Goal: Information Seeking & Learning: Learn about a topic

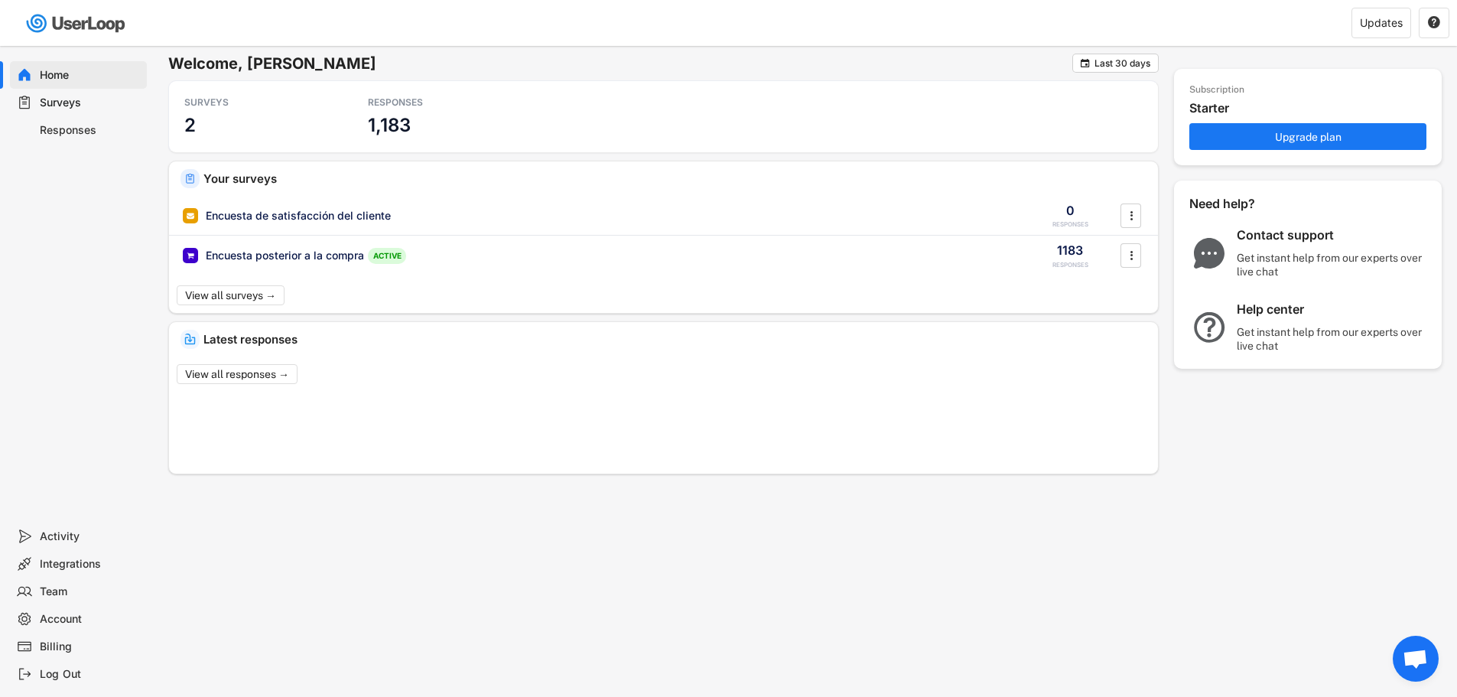
click at [80, 129] on div "Responses" at bounding box center [90, 130] width 101 height 15
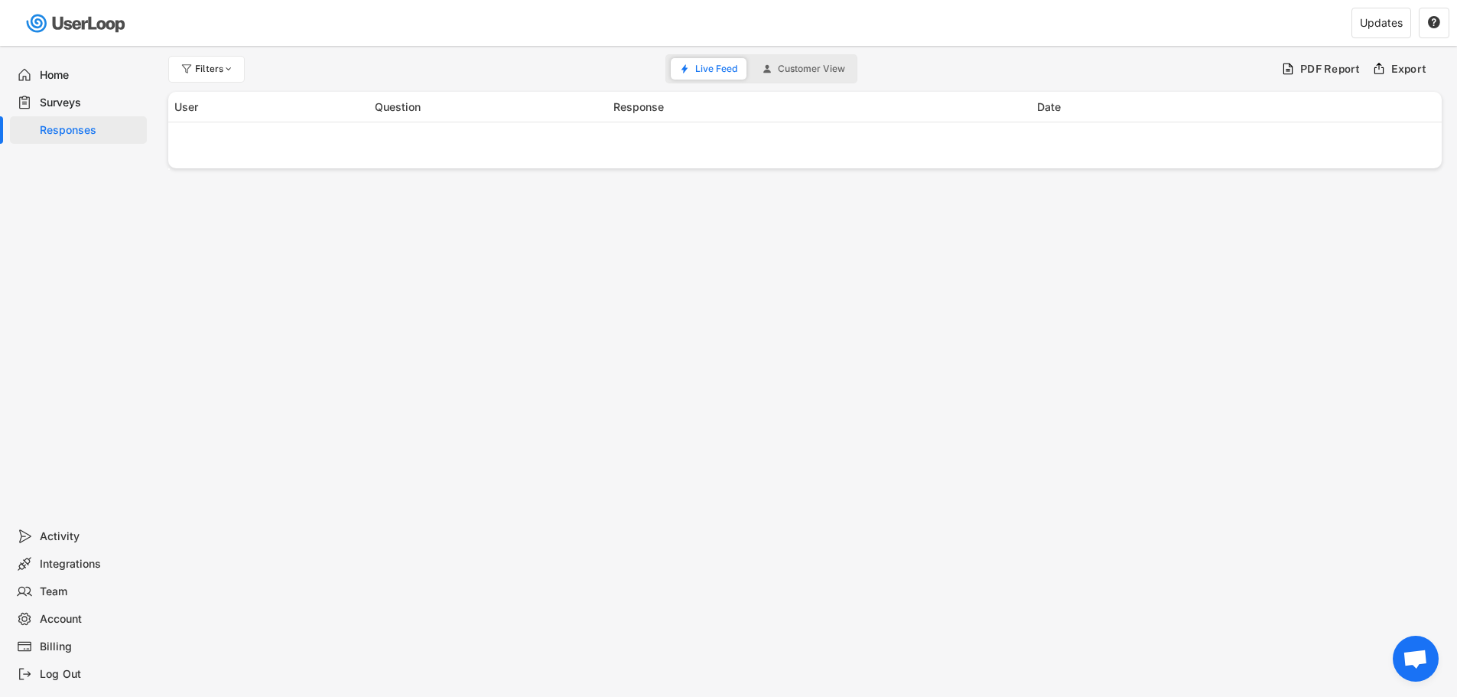
click at [85, 109] on div "Surveys" at bounding box center [78, 103] width 137 height 28
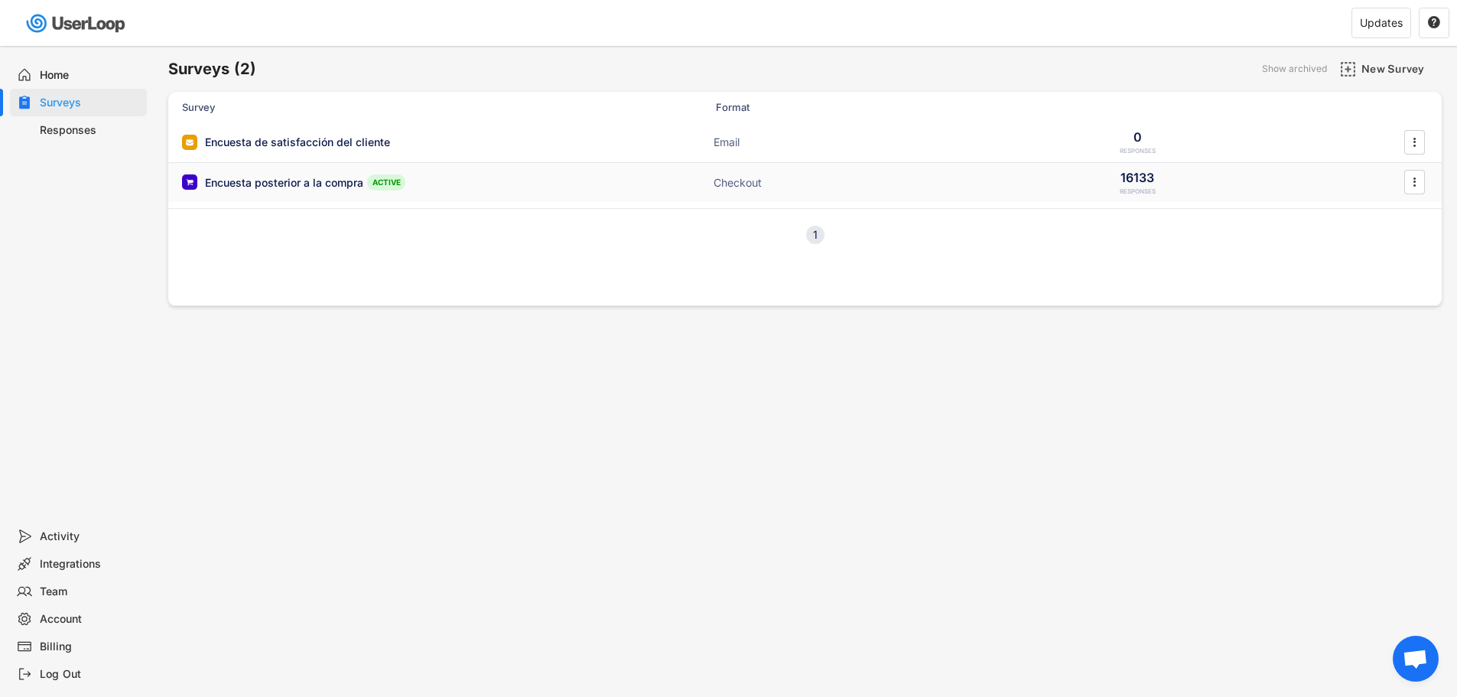
click at [408, 190] on div "Encuesta posterior a la compra ACTIVE" at bounding box center [335, 182] width 306 height 16
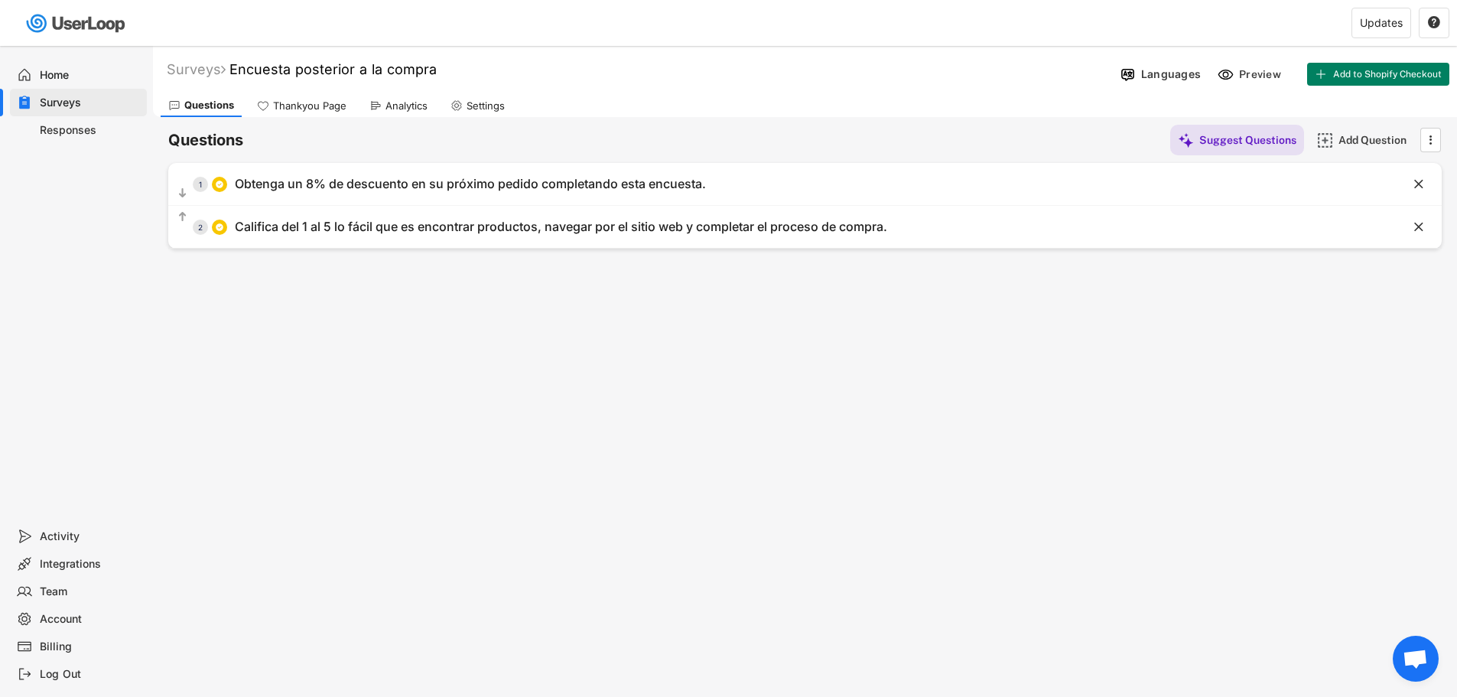
click at [101, 135] on div "Responses" at bounding box center [90, 130] width 101 height 15
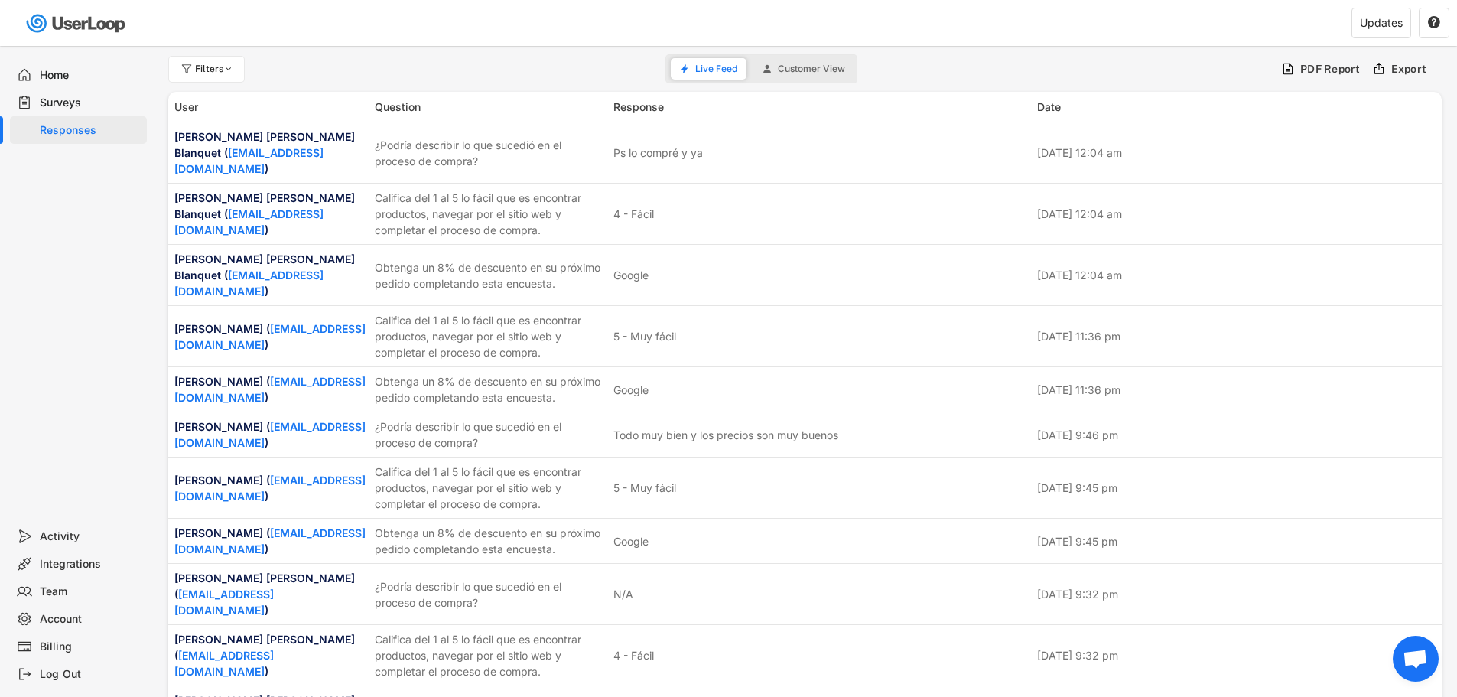
click at [97, 105] on div "Surveys" at bounding box center [90, 103] width 101 height 15
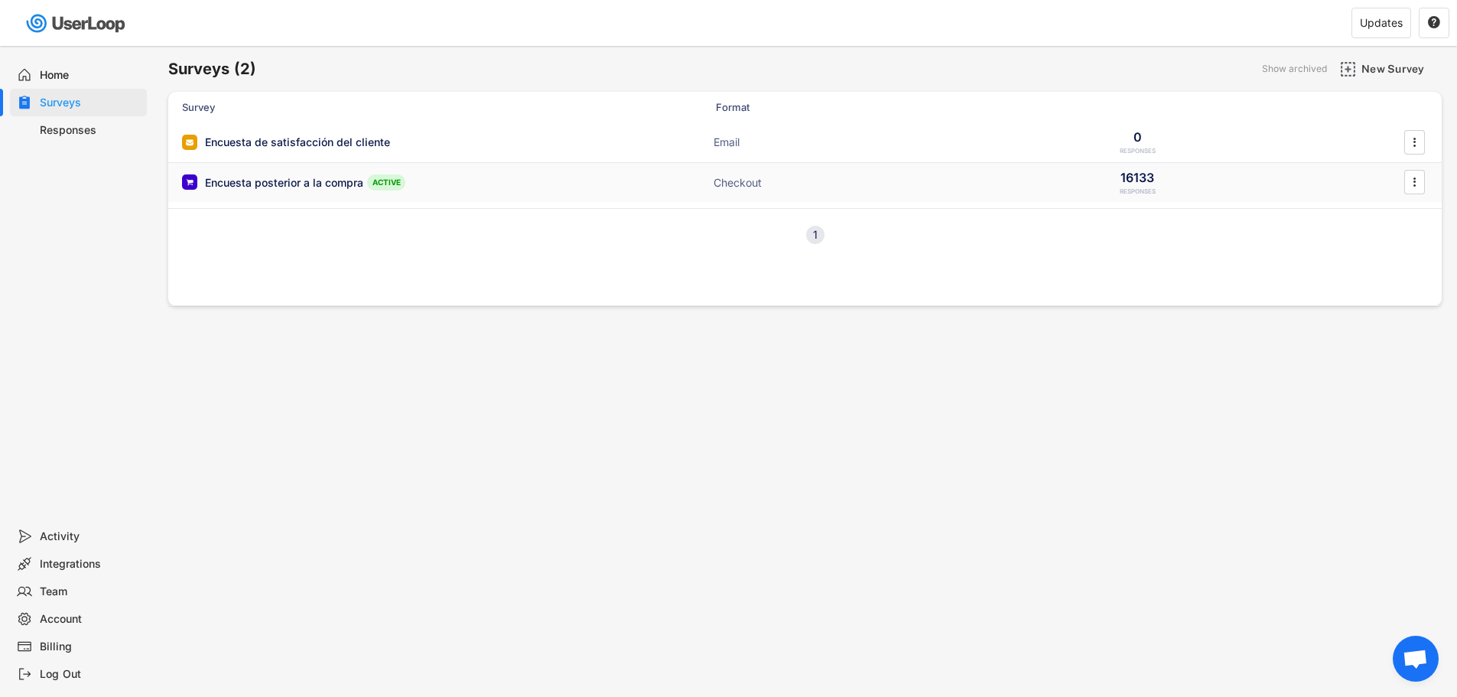
click at [326, 187] on div "Encuesta posterior a la compra" at bounding box center [284, 182] width 158 height 15
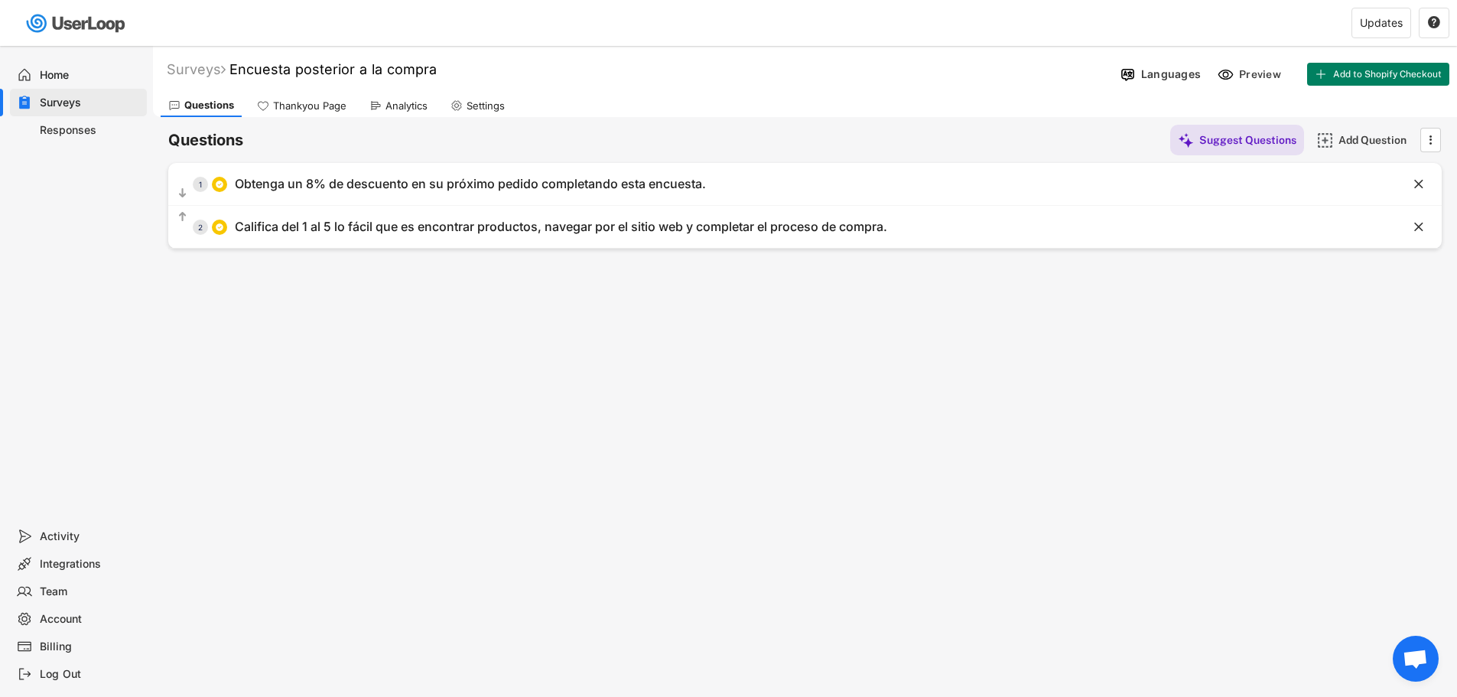
click at [314, 107] on div "Thankyou Page" at bounding box center [309, 105] width 73 height 13
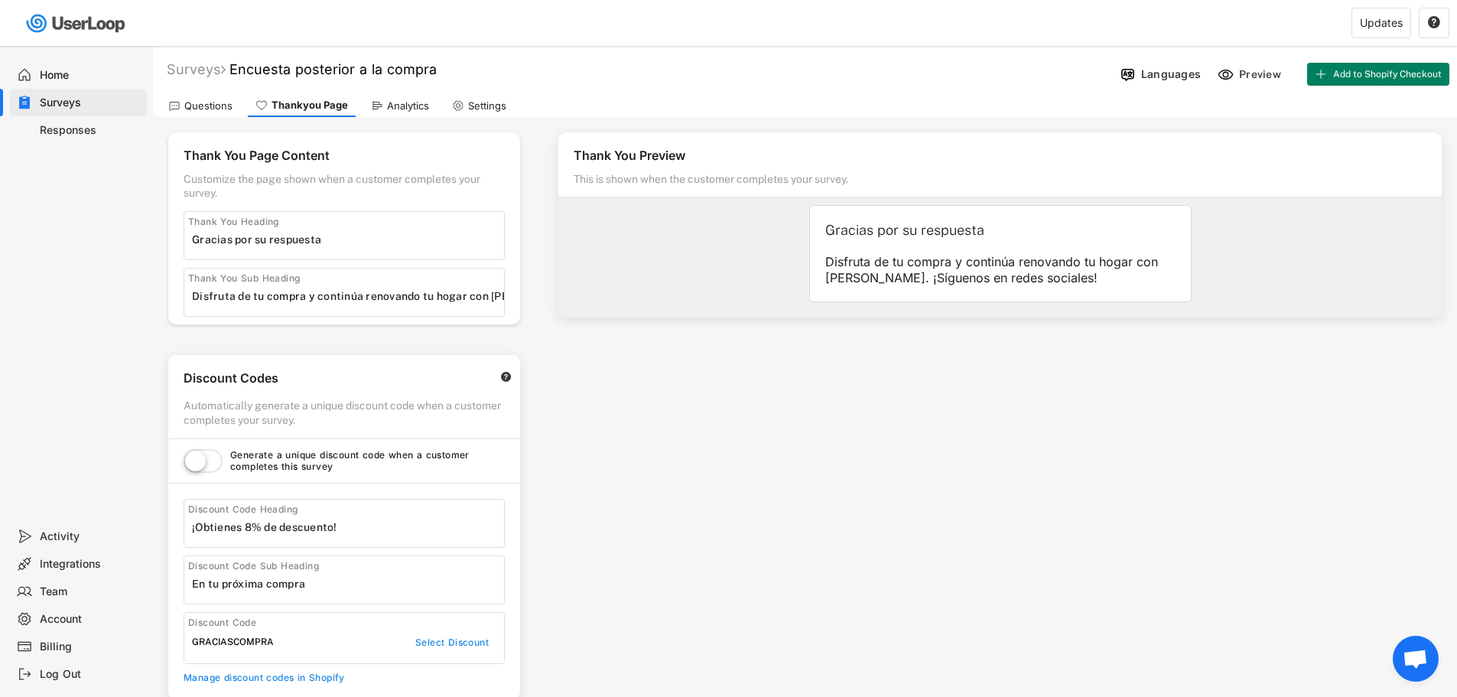
click at [389, 112] on div "Analytics" at bounding box center [399, 105] width 73 height 23
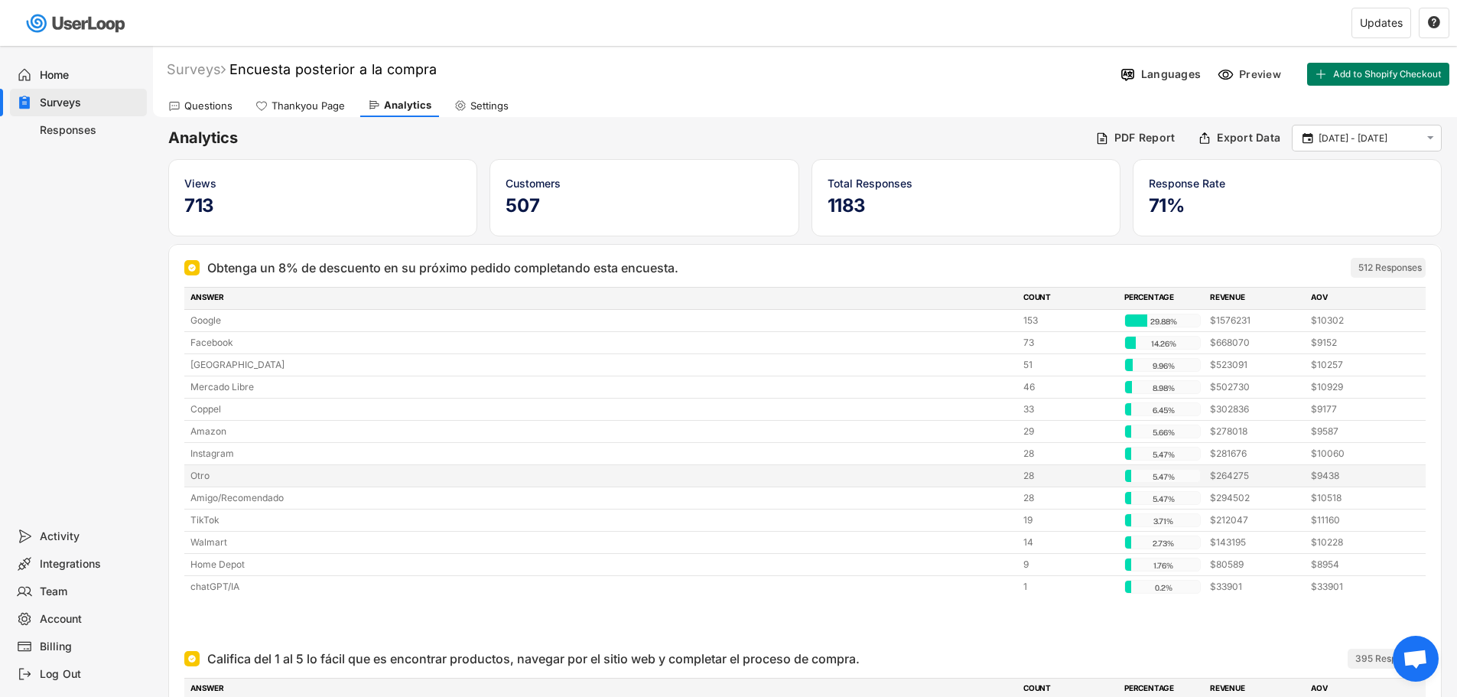
click at [197, 470] on div "Otro" at bounding box center [602, 476] width 824 height 14
click at [304, 478] on div "Otro" at bounding box center [602, 476] width 824 height 14
click at [1162, 324] on div "29.88%" at bounding box center [1163, 321] width 70 height 14
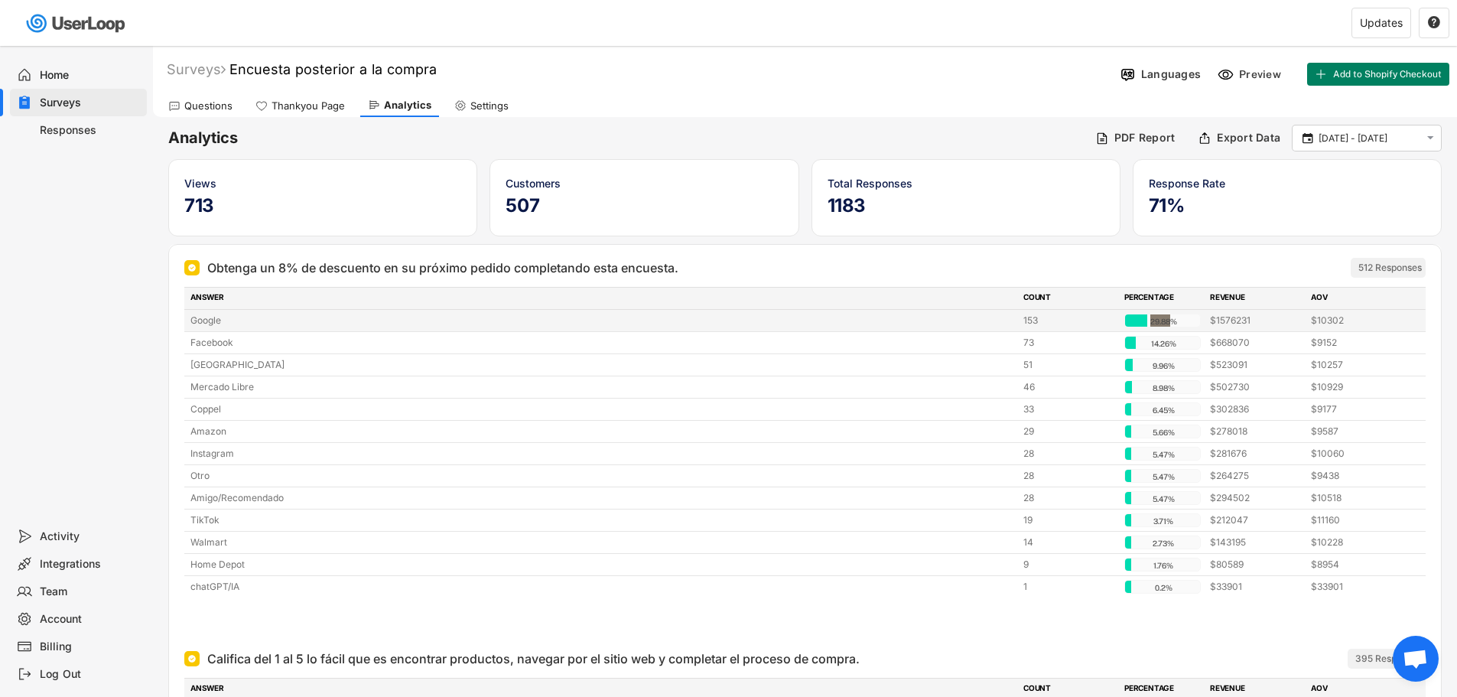
click at [1162, 324] on div "29.88%" at bounding box center [1163, 321] width 70 height 14
click at [1169, 340] on div "14.26%" at bounding box center [1163, 344] width 70 height 14
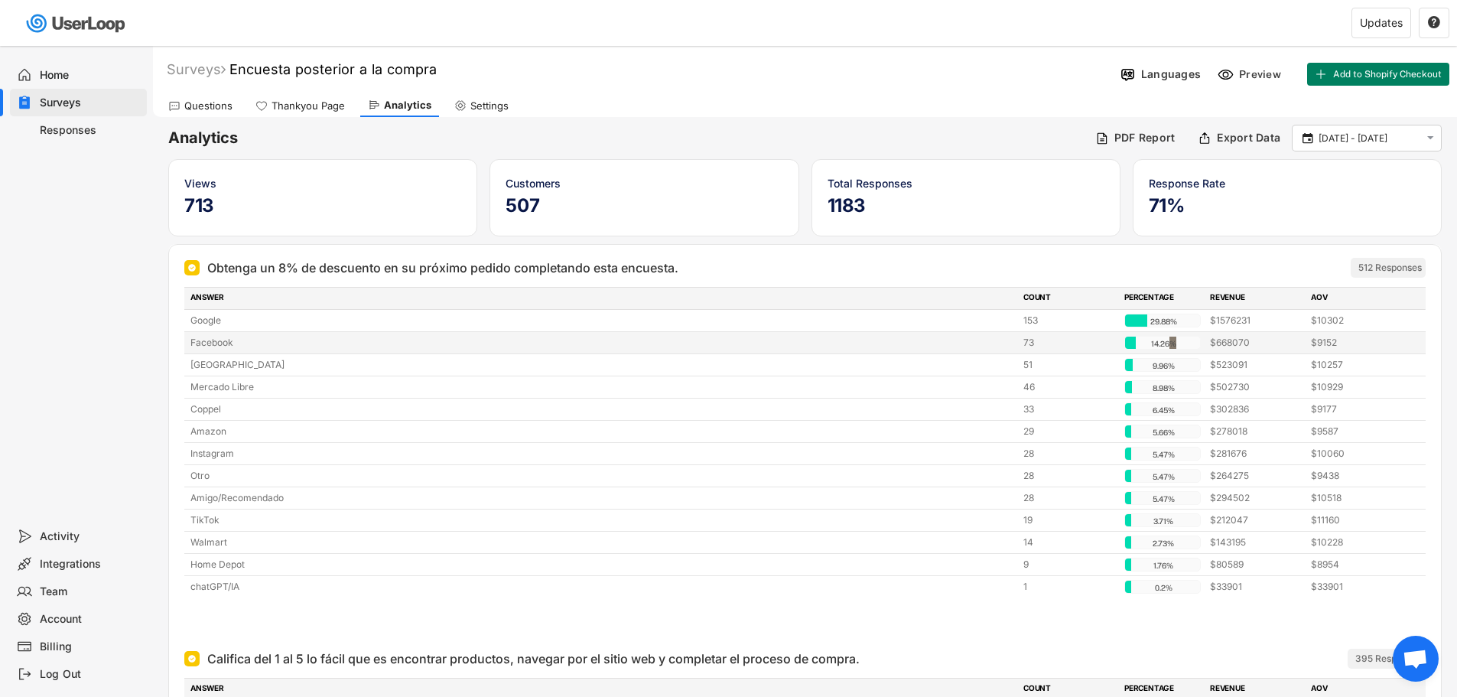
click at [1169, 340] on div "14.26%" at bounding box center [1163, 344] width 70 height 14
click at [1160, 366] on div "9.96%" at bounding box center [1163, 366] width 70 height 14
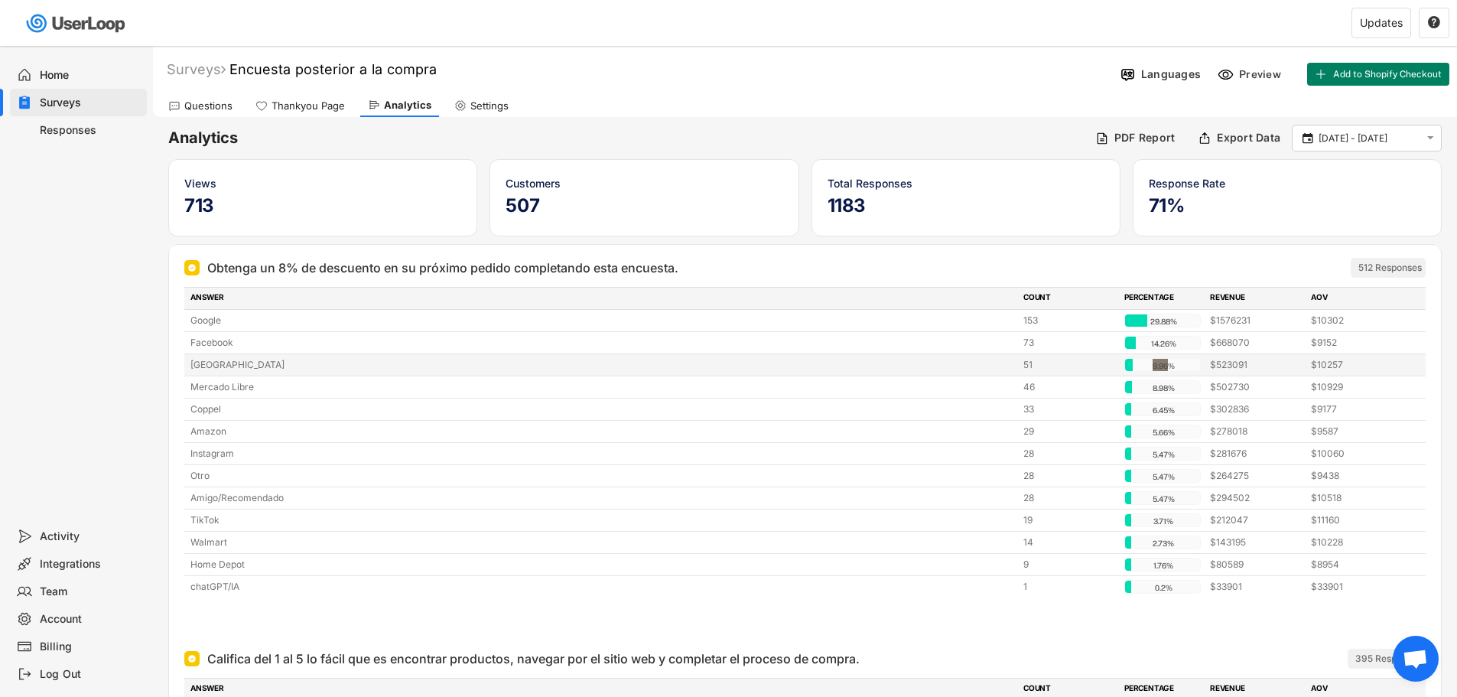
click at [1160, 366] on div "9.96%" at bounding box center [1163, 366] width 70 height 14
click at [1162, 382] on div "8.98%" at bounding box center [1163, 388] width 70 height 14
click at [1153, 413] on div "6.45%" at bounding box center [1163, 410] width 70 height 14
click at [1362, 139] on input "[DATE] - [DATE]" at bounding box center [1369, 138] width 101 height 15
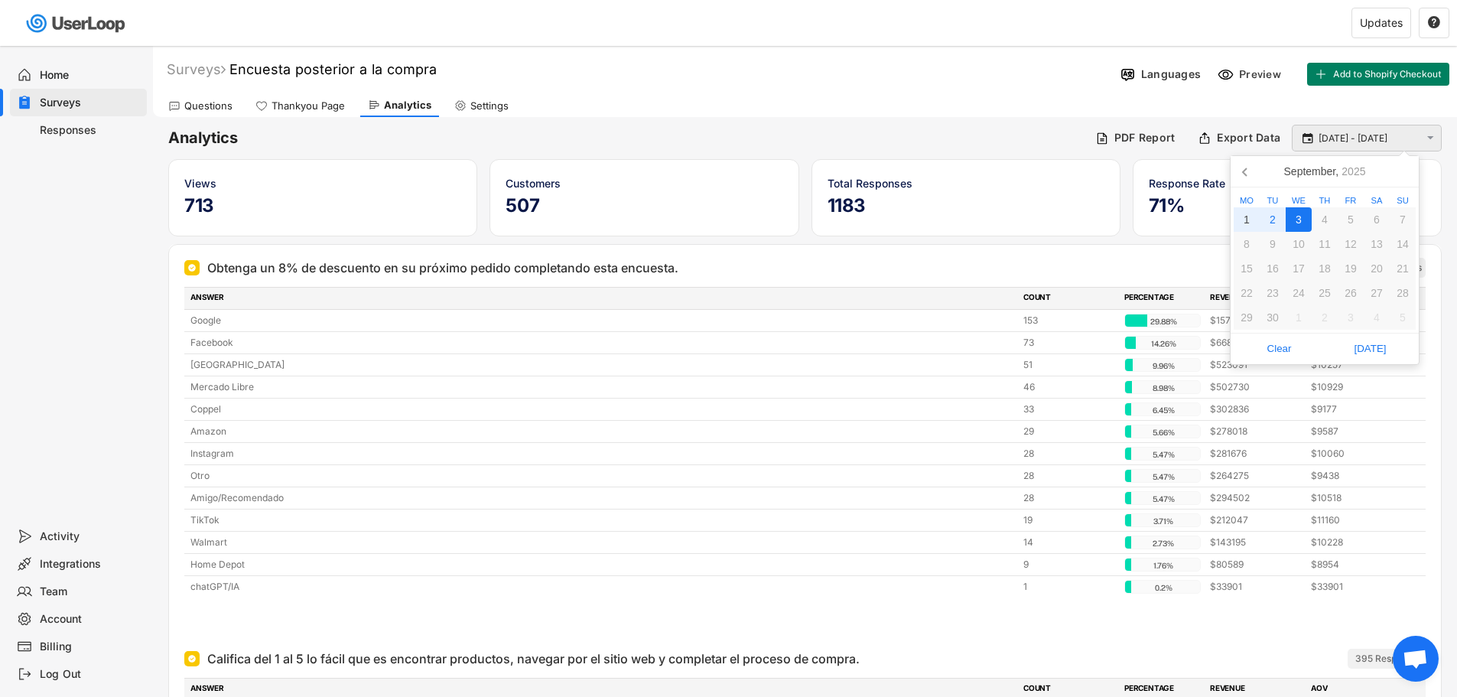
click at [1362, 139] on input "[DATE] - [DATE]" at bounding box center [1369, 138] width 101 height 15
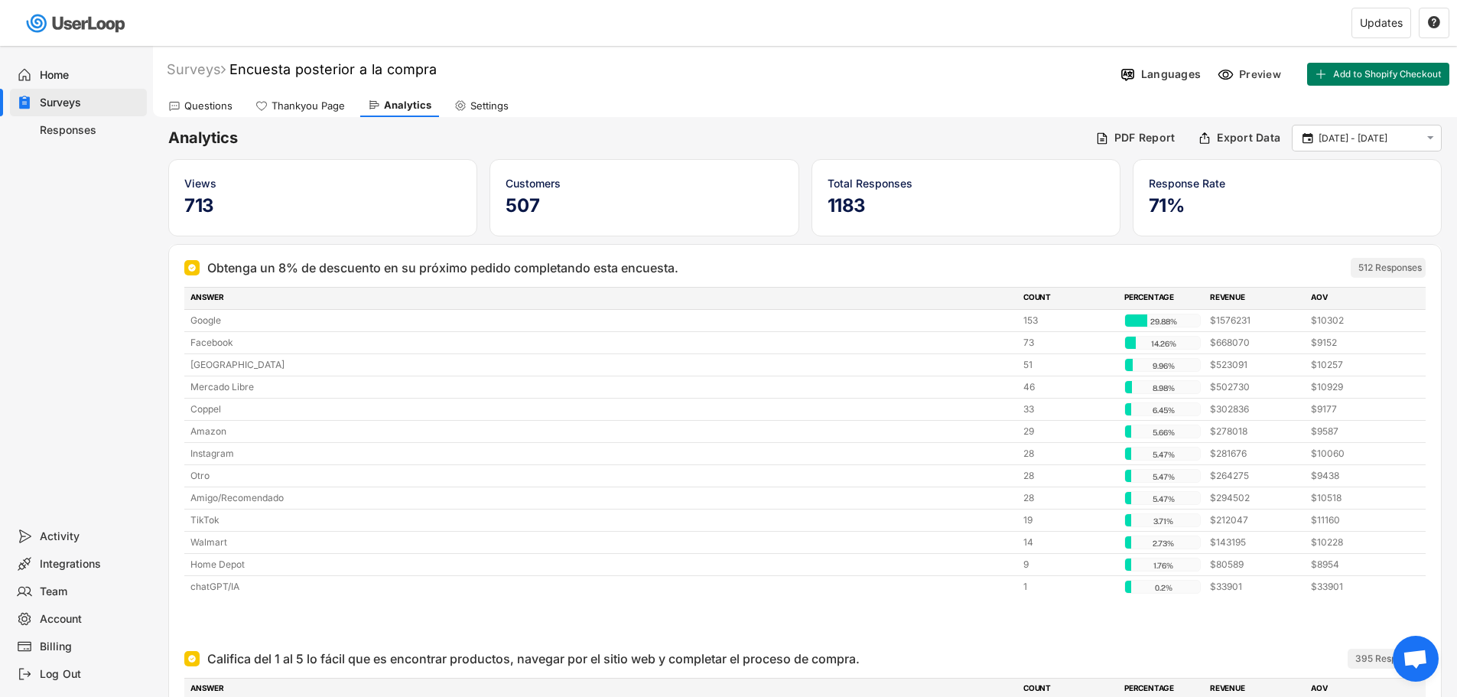
click at [1056, 112] on div "Questions Thankyou Page Analytics Settings" at bounding box center [805, 103] width 1304 height 27
click at [450, 490] on div "Amigo/Recomendado 28 5.47% 5.47% $294502 $10518" at bounding box center [804, 497] width 1241 height 21
click at [447, 479] on div "Otro" at bounding box center [602, 476] width 824 height 14
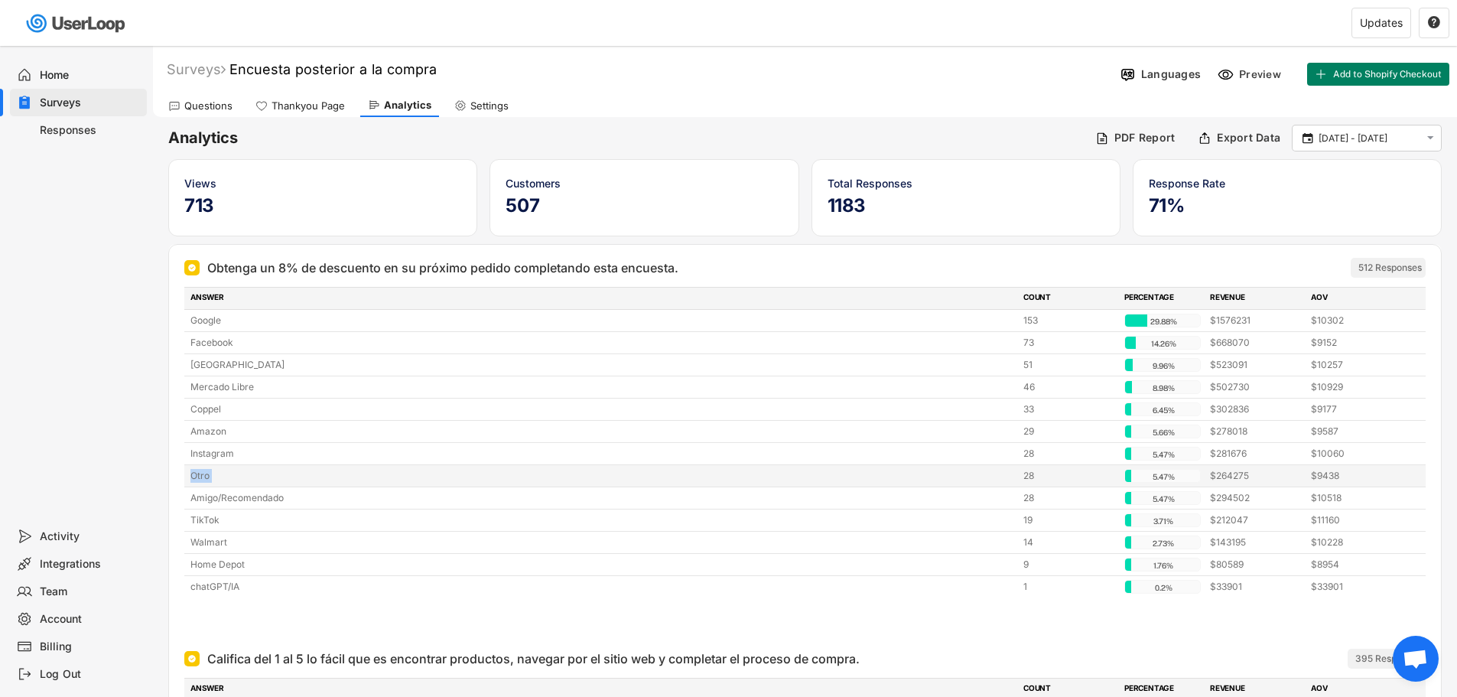
click at [447, 479] on div "Otro" at bounding box center [602, 476] width 824 height 14
click at [456, 497] on div "Amigo/Recomendado" at bounding box center [602, 498] width 824 height 14
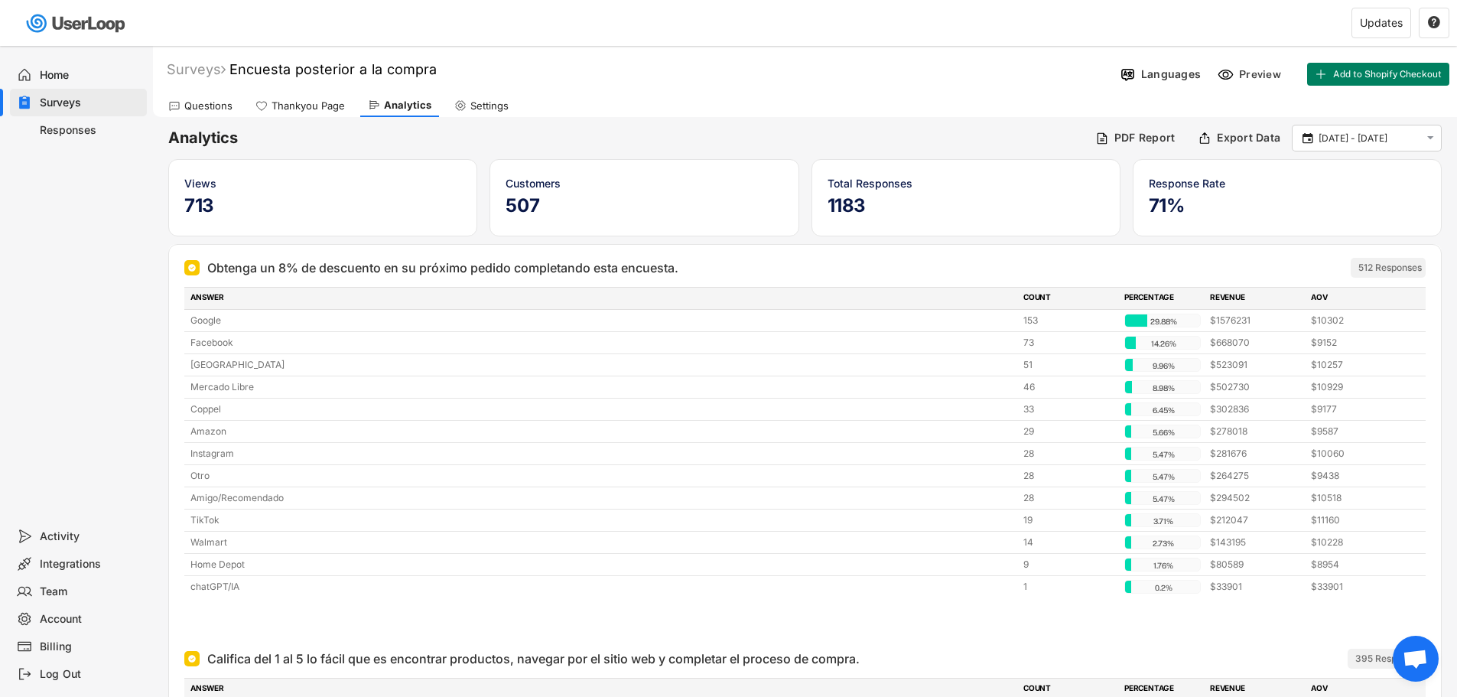
click at [221, 106] on div "Questions" at bounding box center [208, 105] width 48 height 13
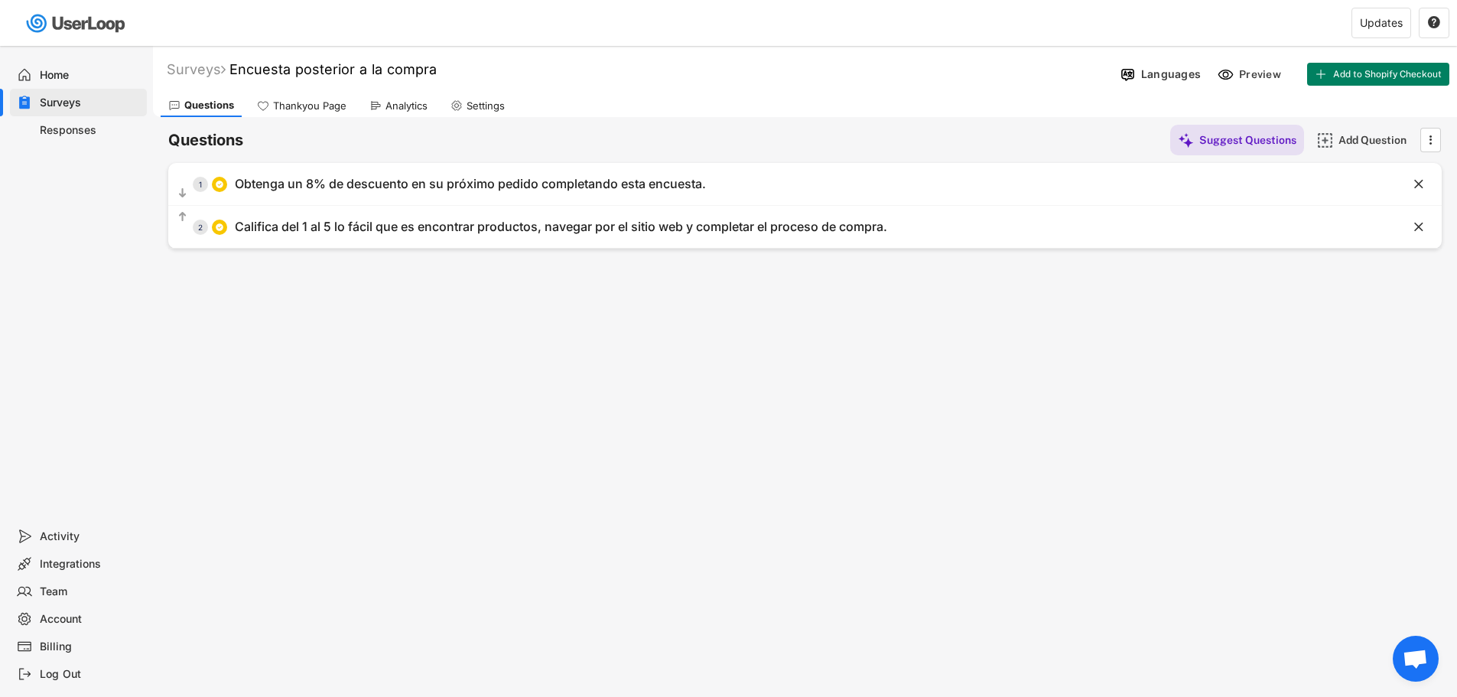
click at [286, 110] on div "Thankyou Page" at bounding box center [309, 105] width 73 height 13
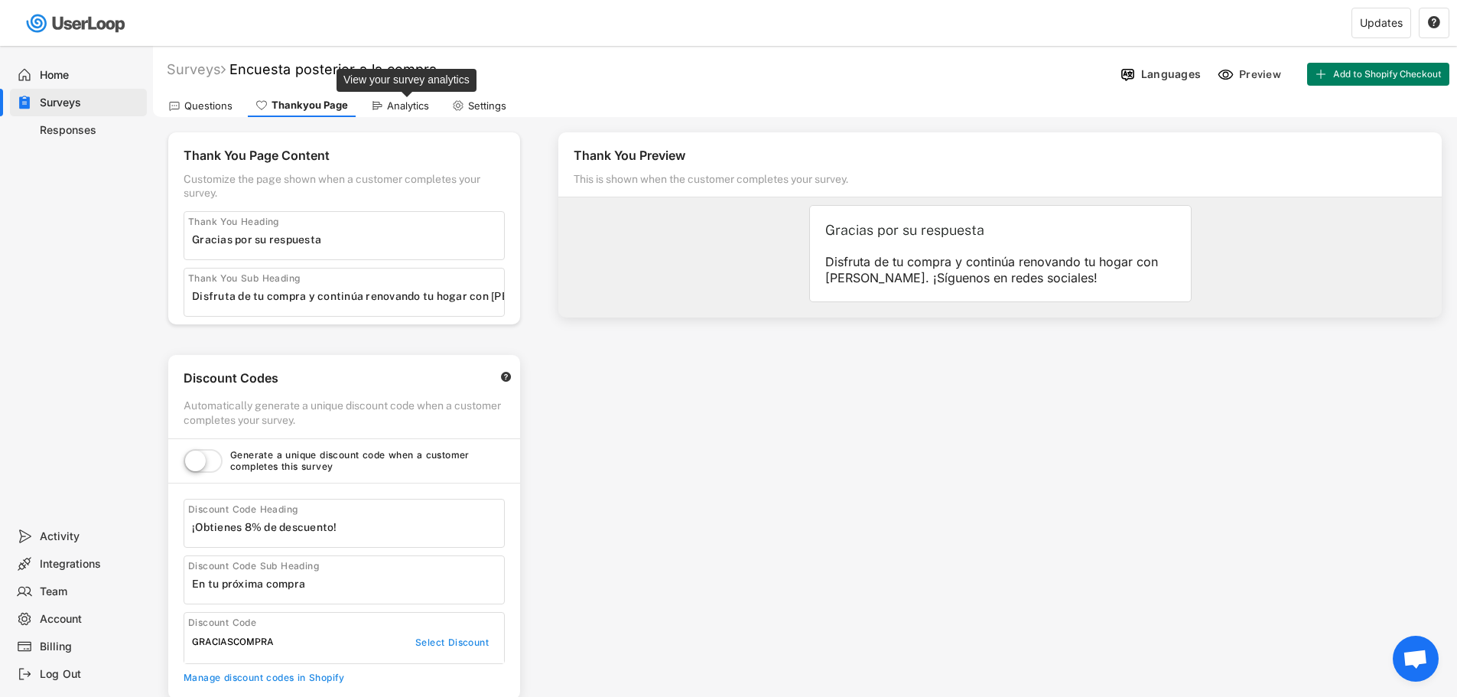
drag, startPoint x: 404, startPoint y: 105, endPoint x: 165, endPoint y: 109, distance: 238.7
click at [403, 105] on div "Analytics" at bounding box center [408, 105] width 42 height 13
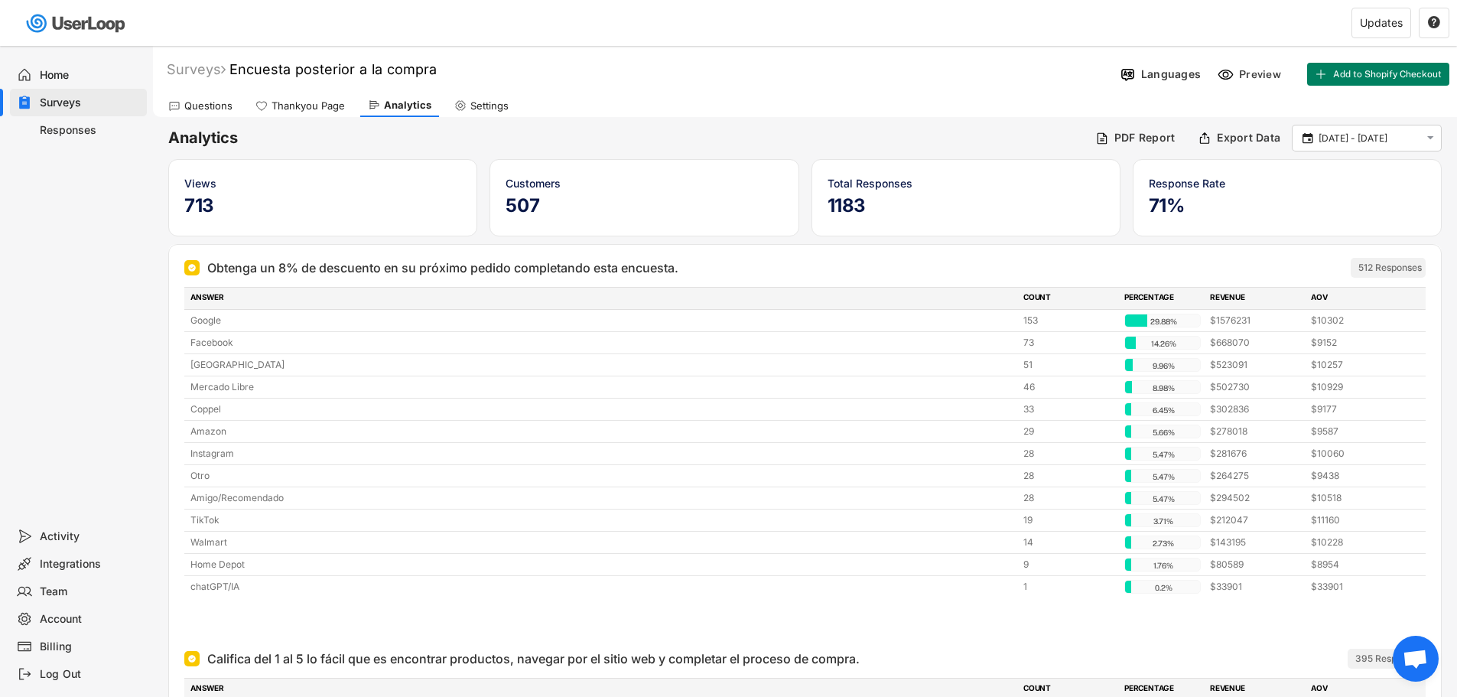
click at [122, 128] on div "Responses" at bounding box center [90, 130] width 101 height 15
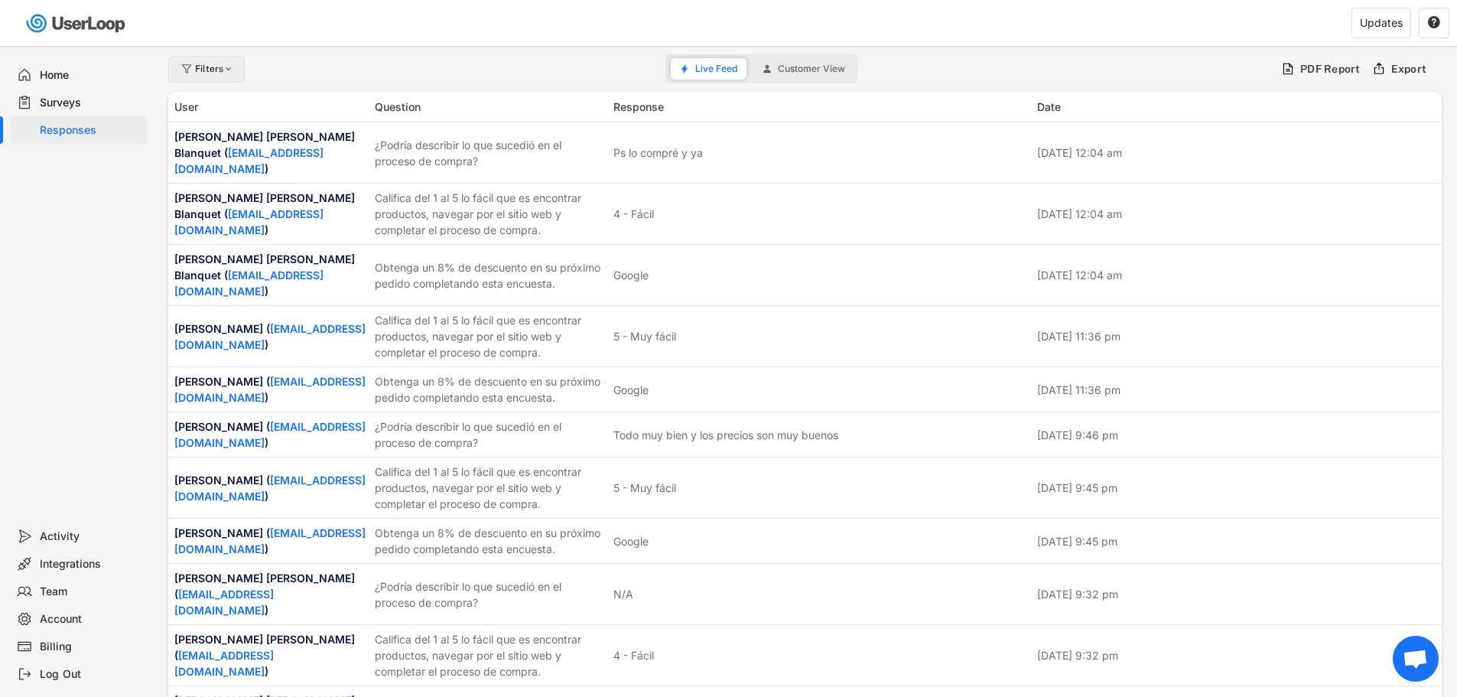
click at [201, 60] on div "Filters" at bounding box center [206, 69] width 76 height 27
select select
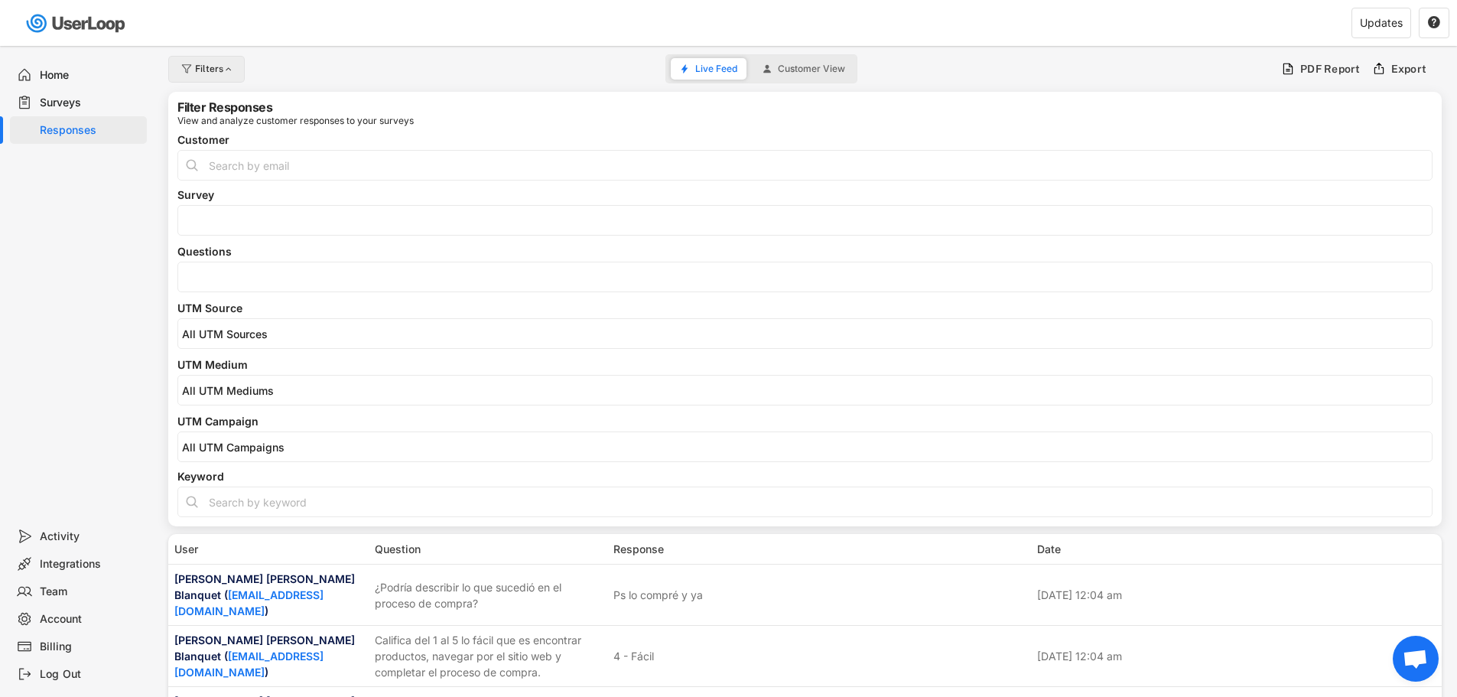
select select
click at [245, 275] on input "search" at bounding box center [809, 277] width 1254 height 13
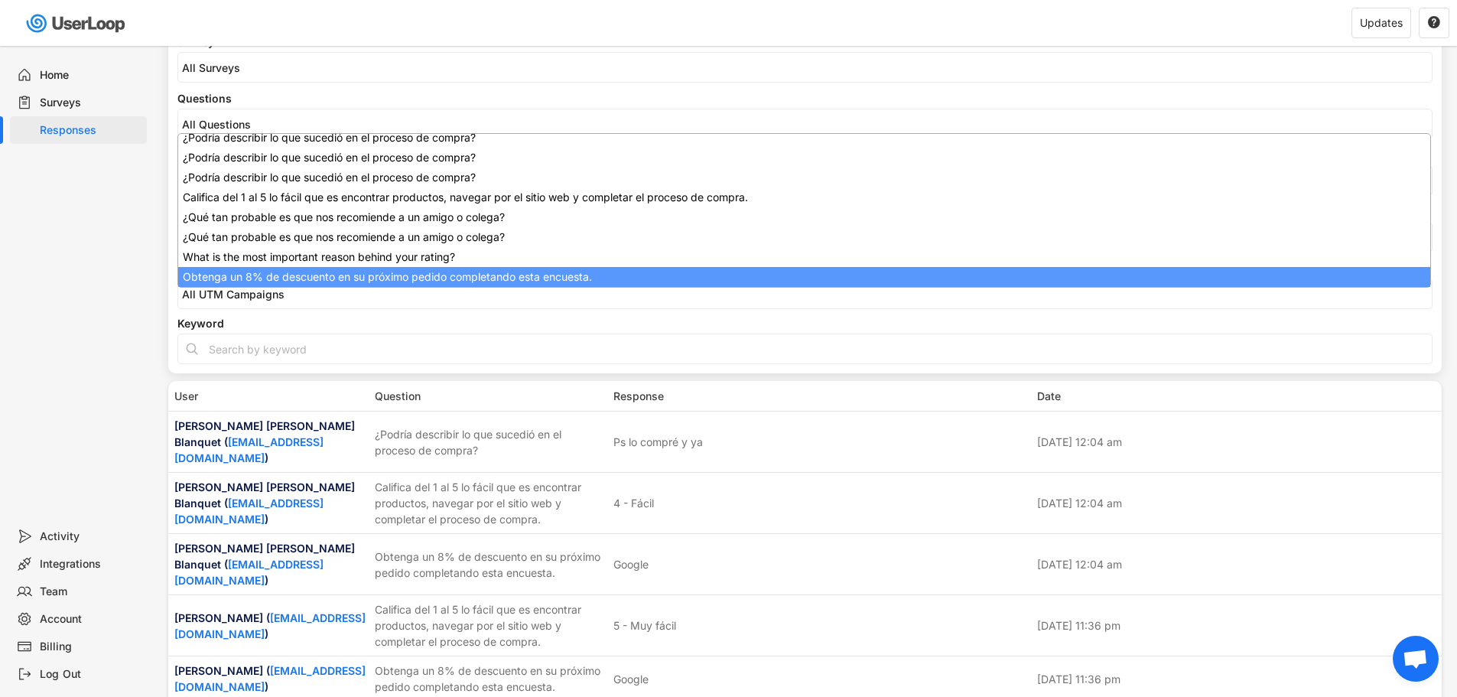
scroll to position [269, 0]
select select "1348695171700984260__LOOKUP__1709664932775x193621645911248300"
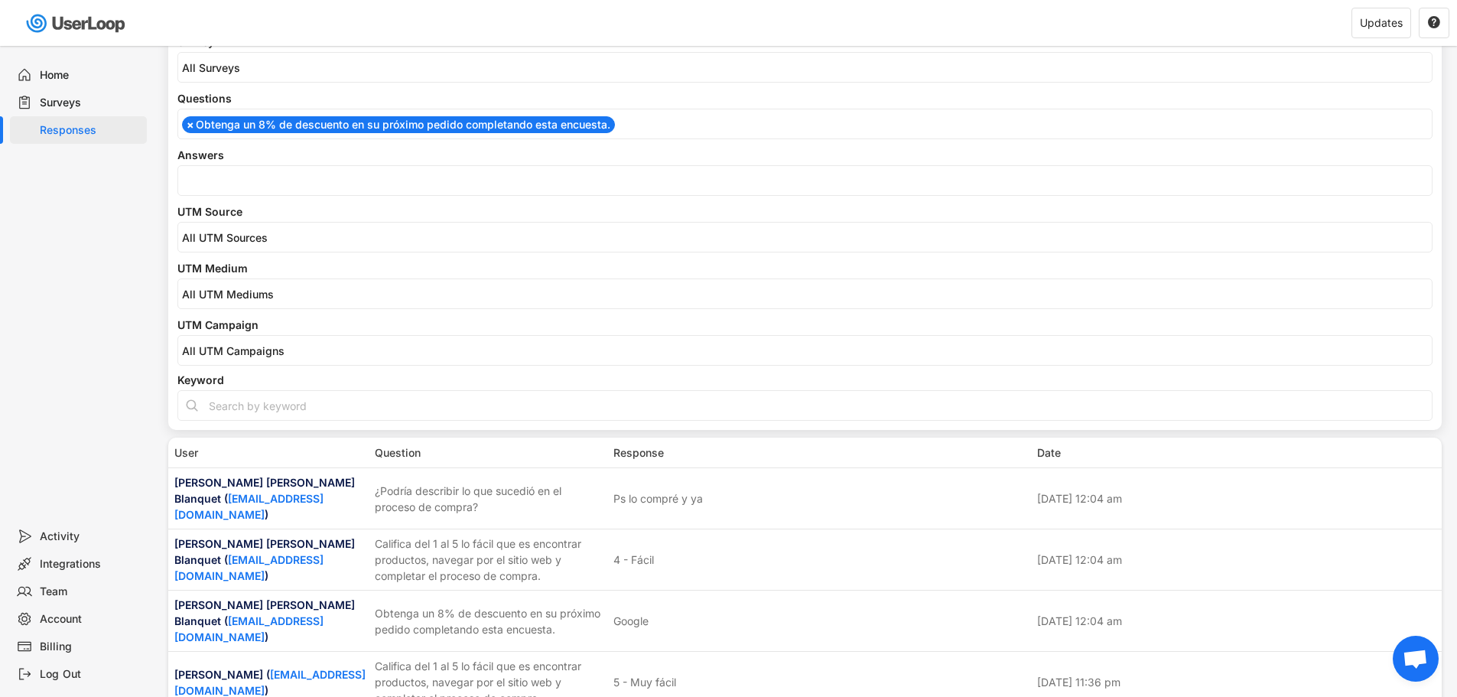
select select
click at [277, 186] on input "search" at bounding box center [809, 180] width 1254 height 13
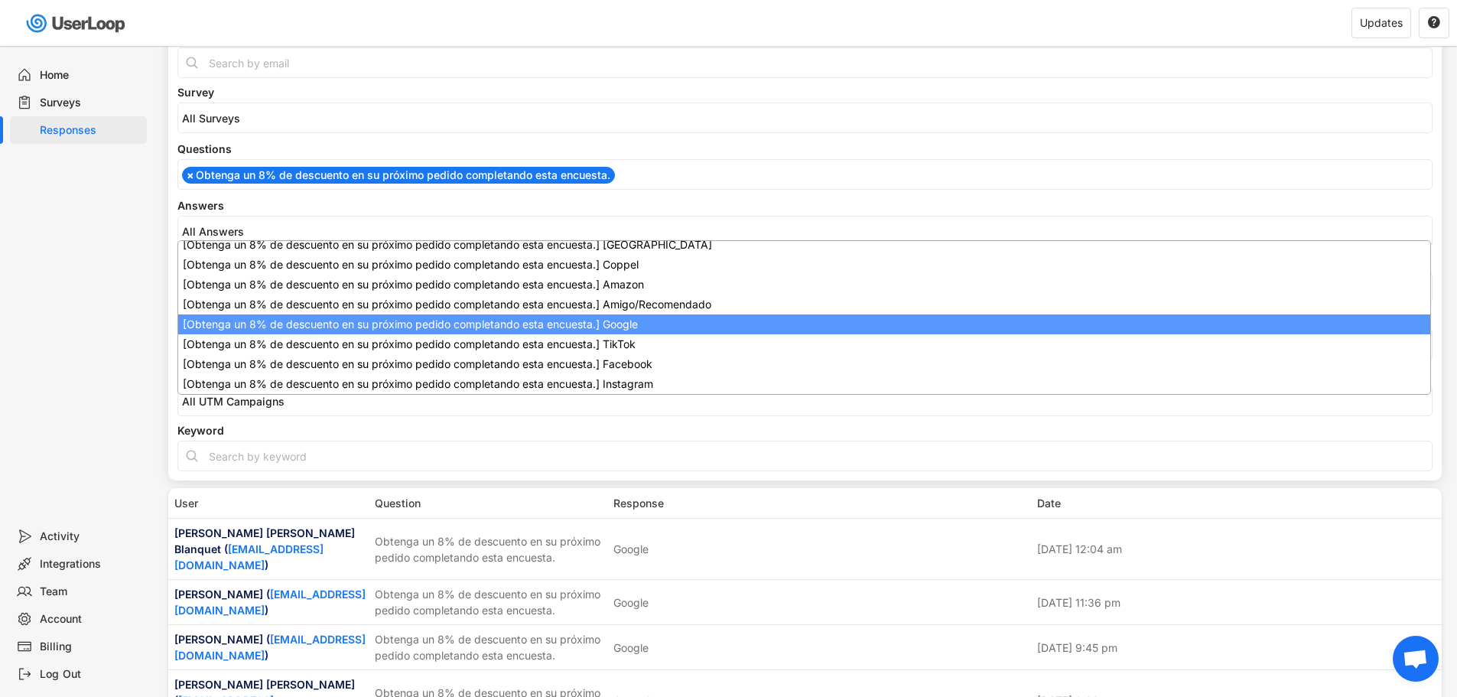
scroll to position [0, 0]
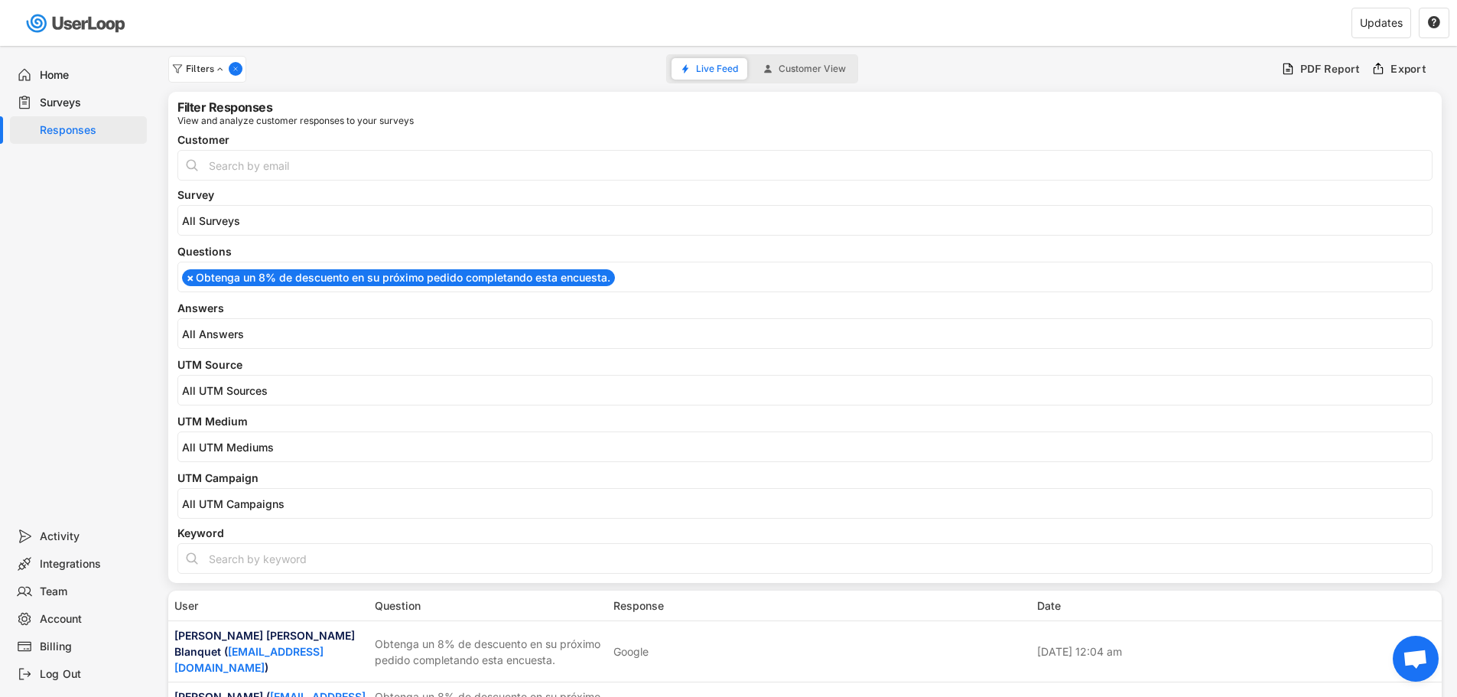
click at [639, 290] on div "How do you rate your overall experience with [PERSON_NAME]? ¿Qué hizo que su ex…" at bounding box center [804, 277] width 1255 height 31
click at [450, 549] on input "input" at bounding box center [804, 558] width 1255 height 31
type input "Otro"
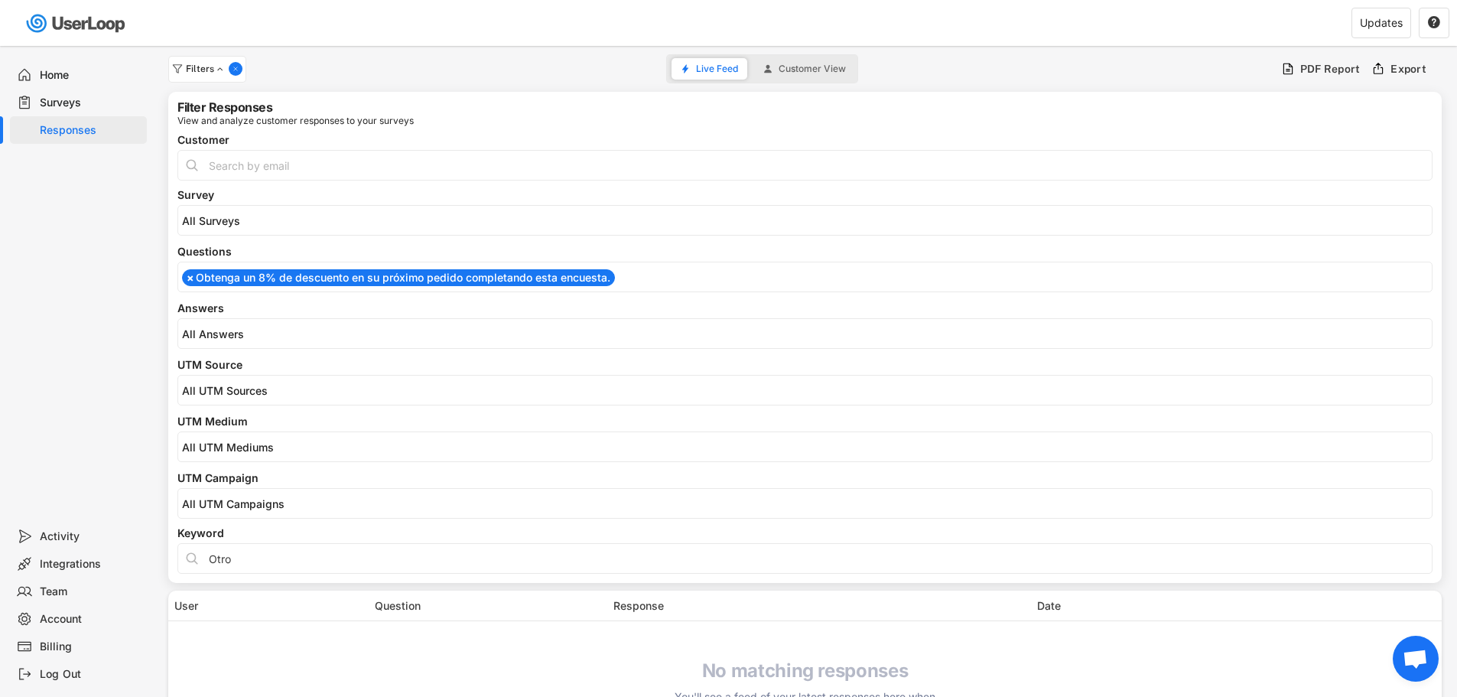
click at [309, 343] on div "[Obtenga un 8% de descuento en su próximo pedido completando esta encuesta.] ch…" at bounding box center [804, 333] width 1255 height 31
click at [307, 332] on input "search" at bounding box center [809, 333] width 1254 height 13
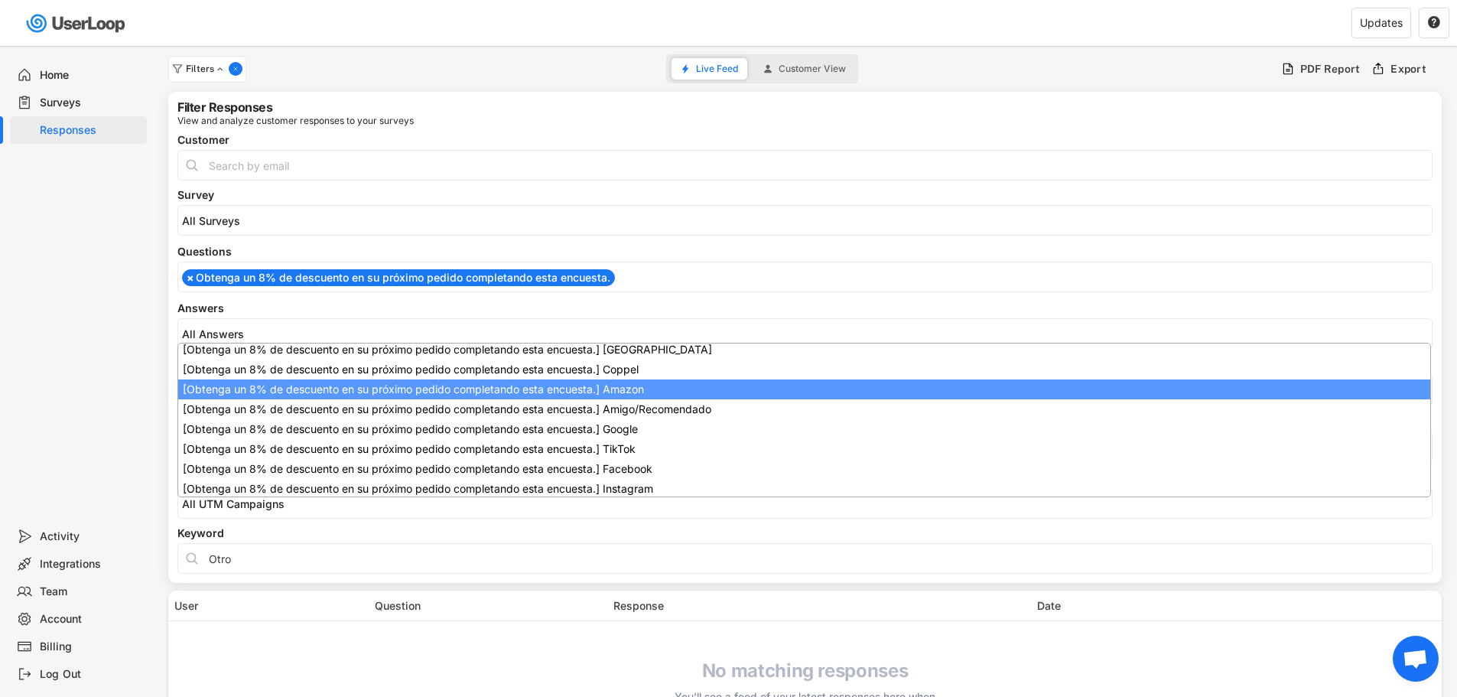
scroll to position [86, 0]
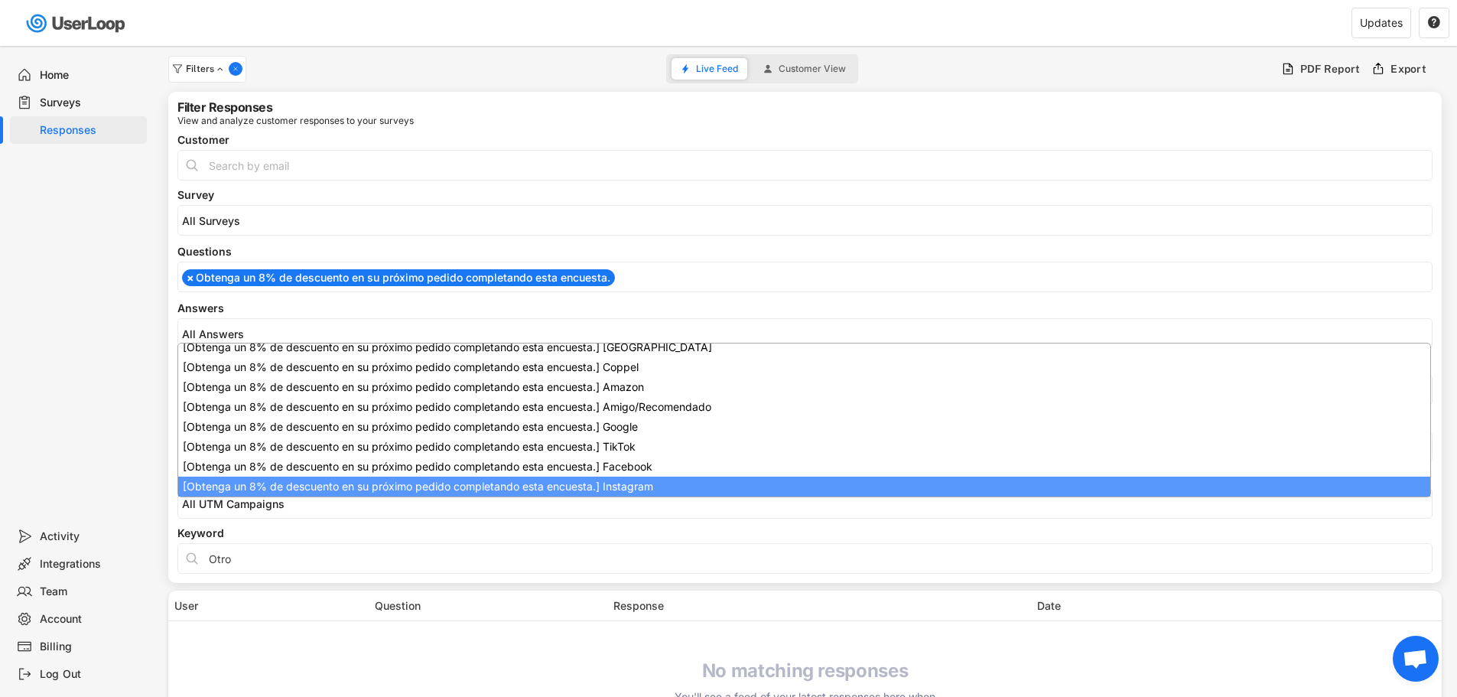
click at [355, 564] on input "input" at bounding box center [804, 558] width 1255 height 31
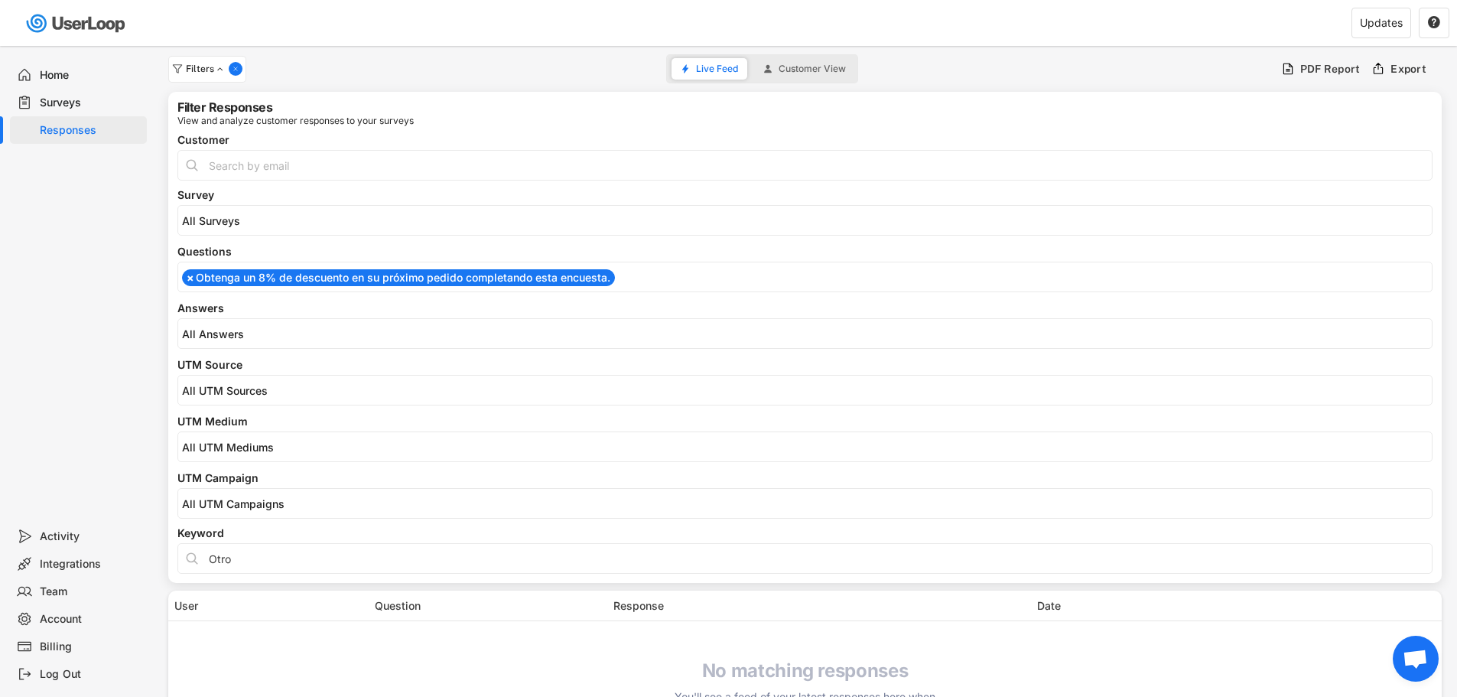
click at [355, 564] on input "input" at bounding box center [804, 558] width 1255 height 31
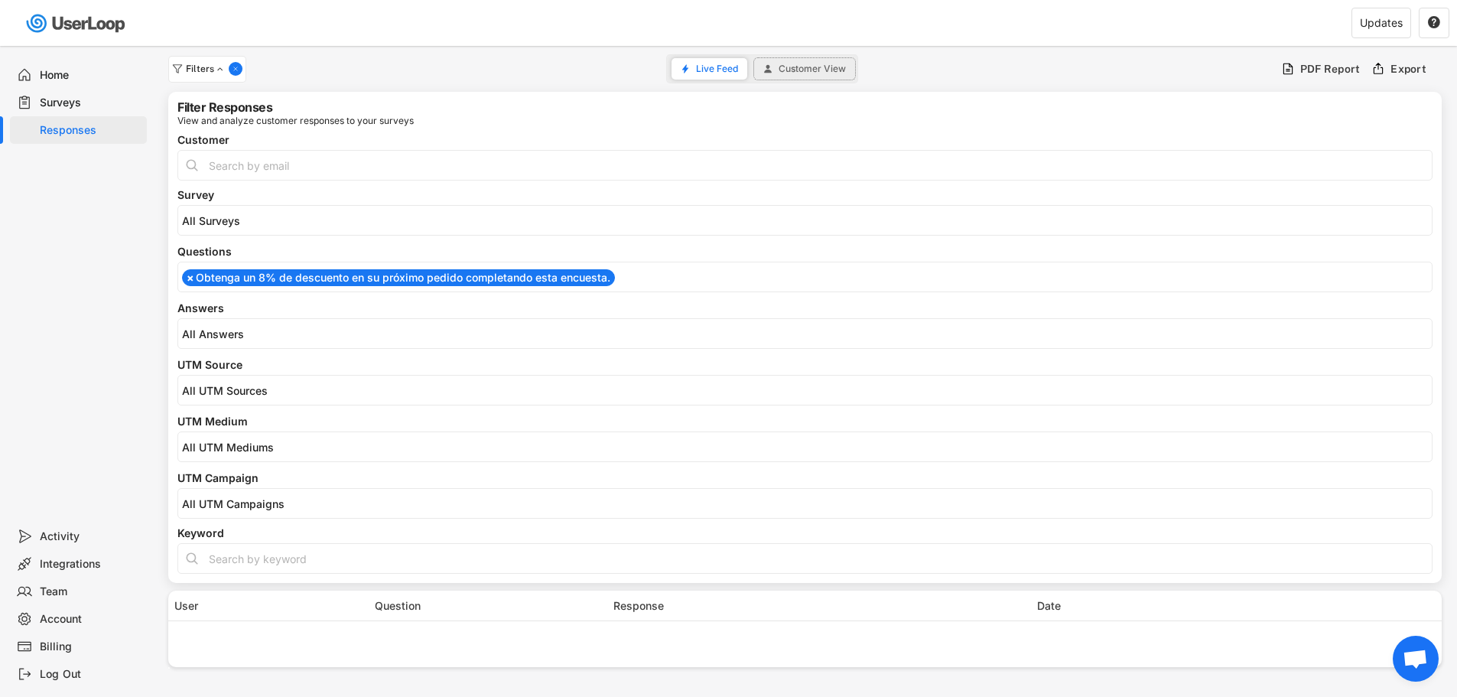
click at [815, 67] on span "Customer View" at bounding box center [812, 68] width 67 height 9
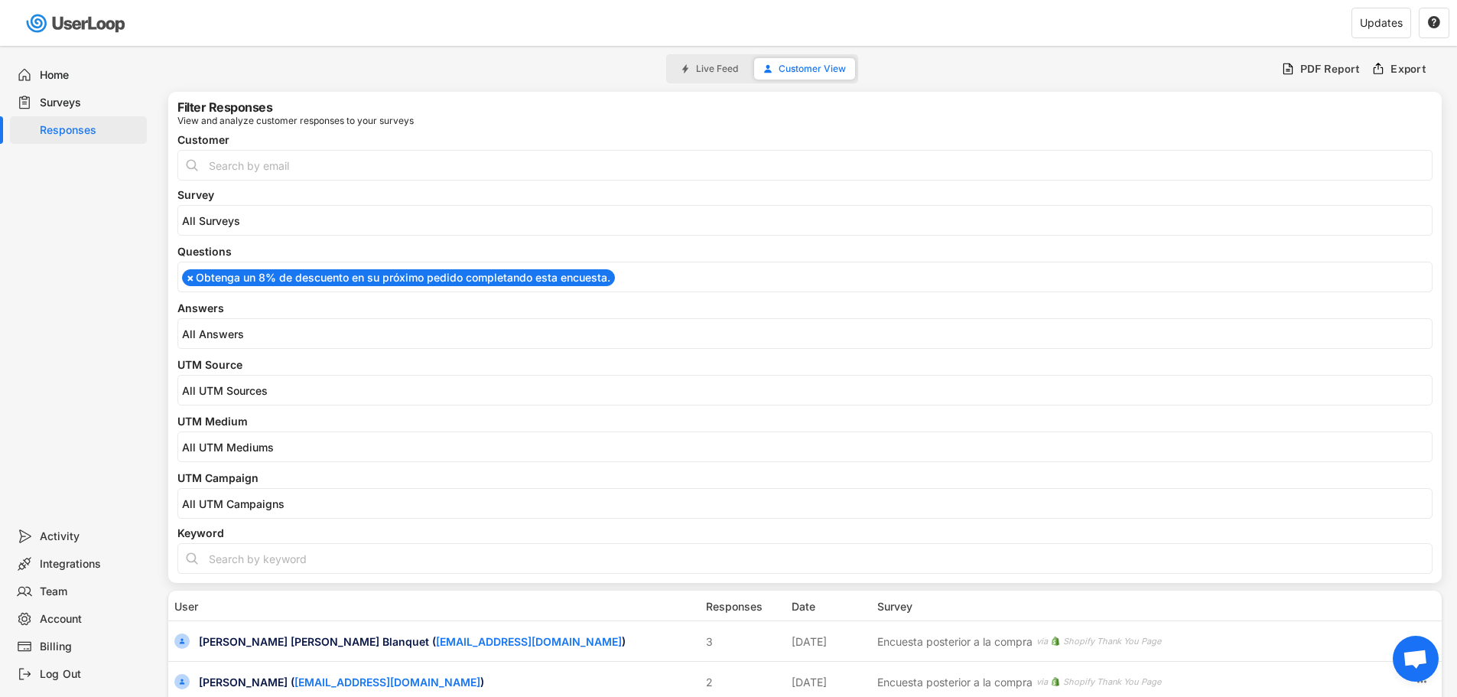
click at [671, 278] on ul "× Obtenga un 8% de descuento en su próximo pedido completando esta encuesta." at bounding box center [805, 275] width 1254 height 21
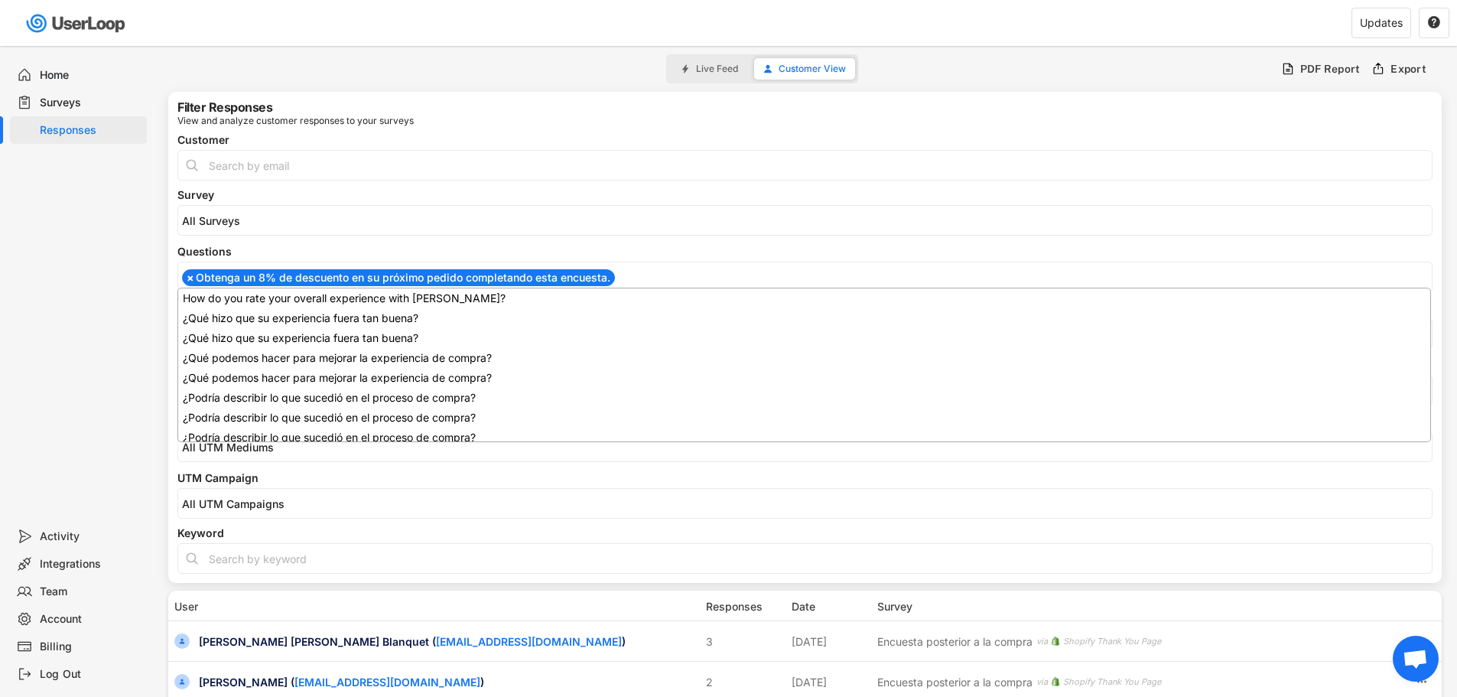
scroll to position [304, 0]
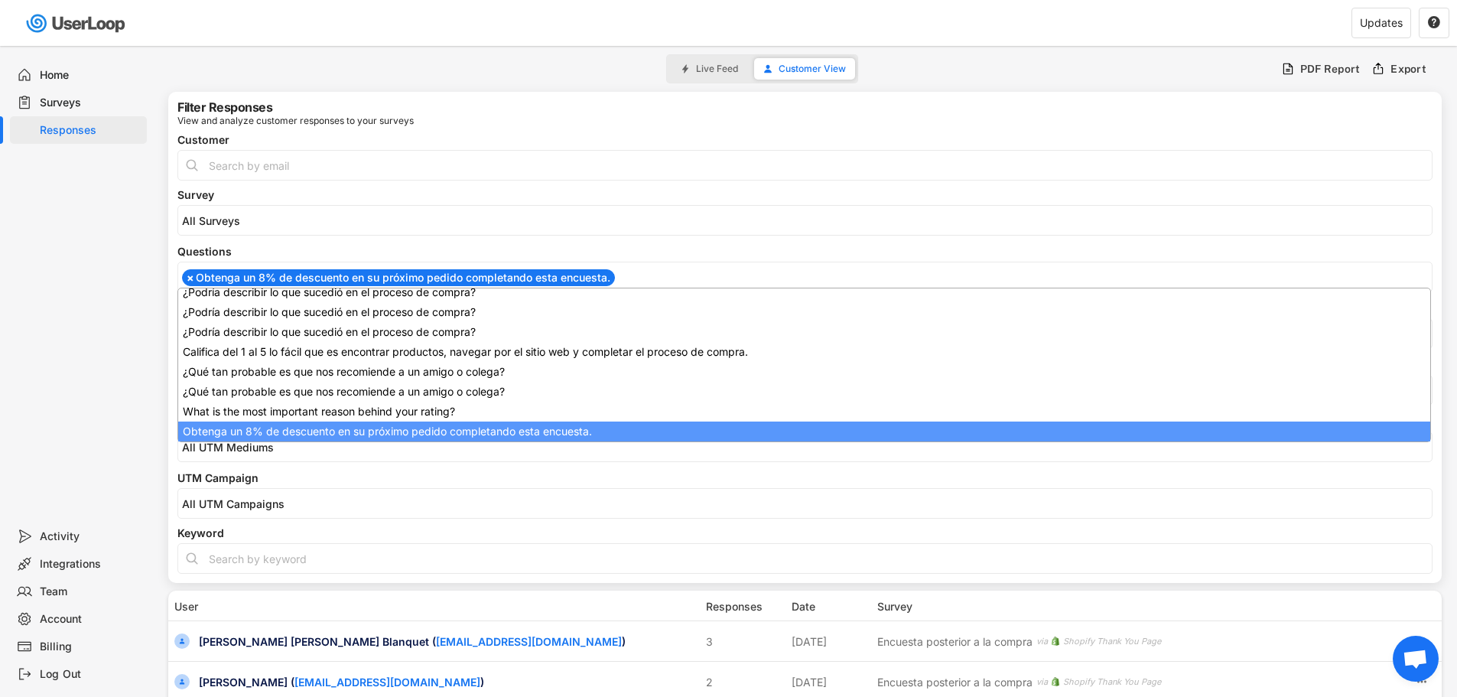
select select
type input "Obtenga un 8% de descuento en su próximo pedido completando esta encuesta."
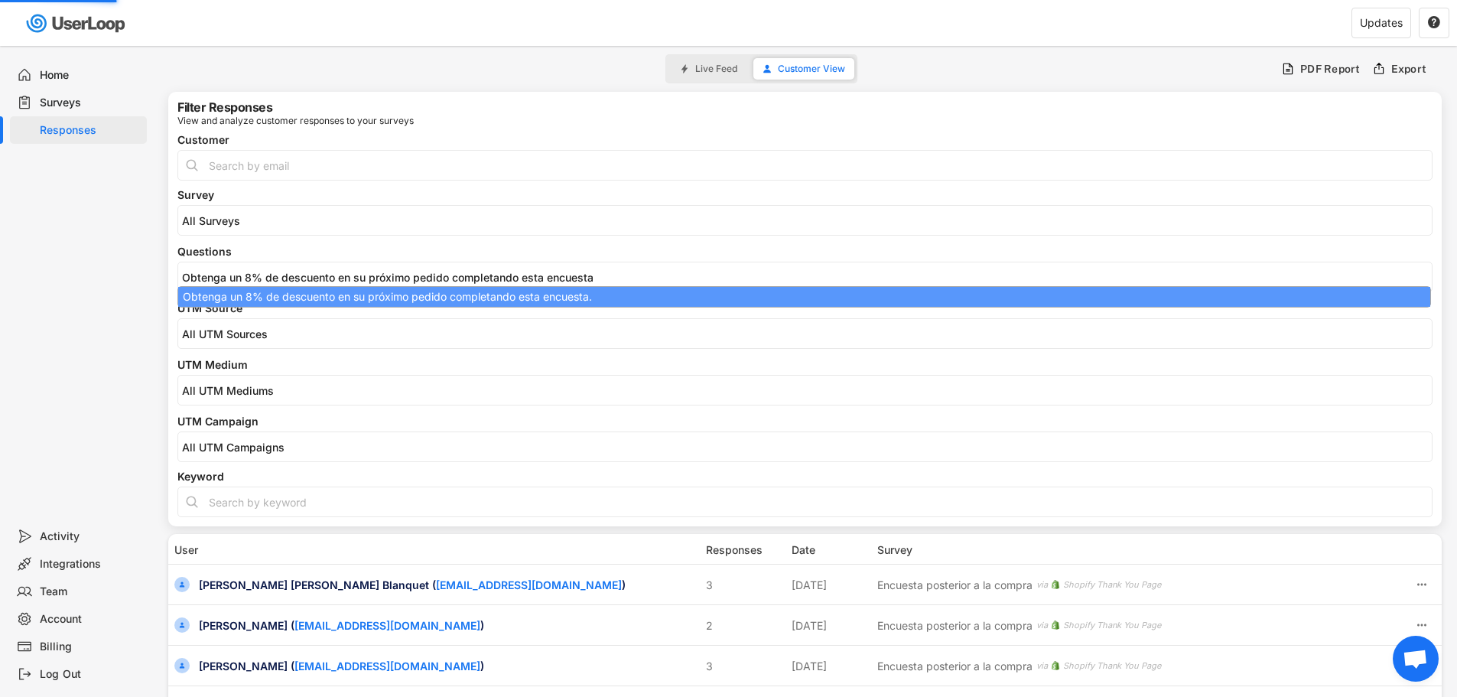
type input "Obtenga un 8% de descuento en su próximo pedido completando esta encuest"
drag, startPoint x: 671, startPoint y: 278, endPoint x: 63, endPoint y: 249, distance: 608.8
click at [63, 249] on body "Welcome, [PERSON_NAME]  Last 30 days SURVEYS 2 RESPONSES 1,183 Your surveys En…" at bounding box center [728, 348] width 1457 height 697
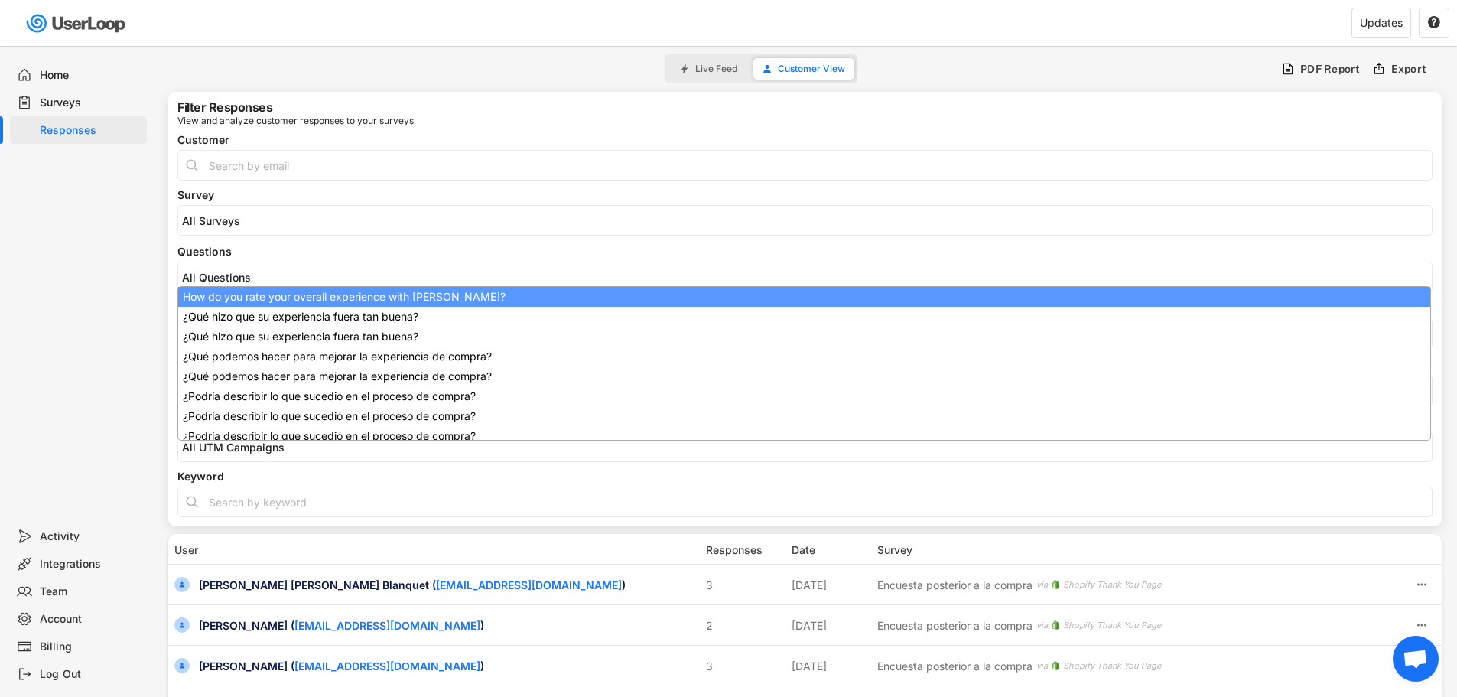
click at [54, 288] on div "Home Surveys Responses" at bounding box center [76, 284] width 153 height 477
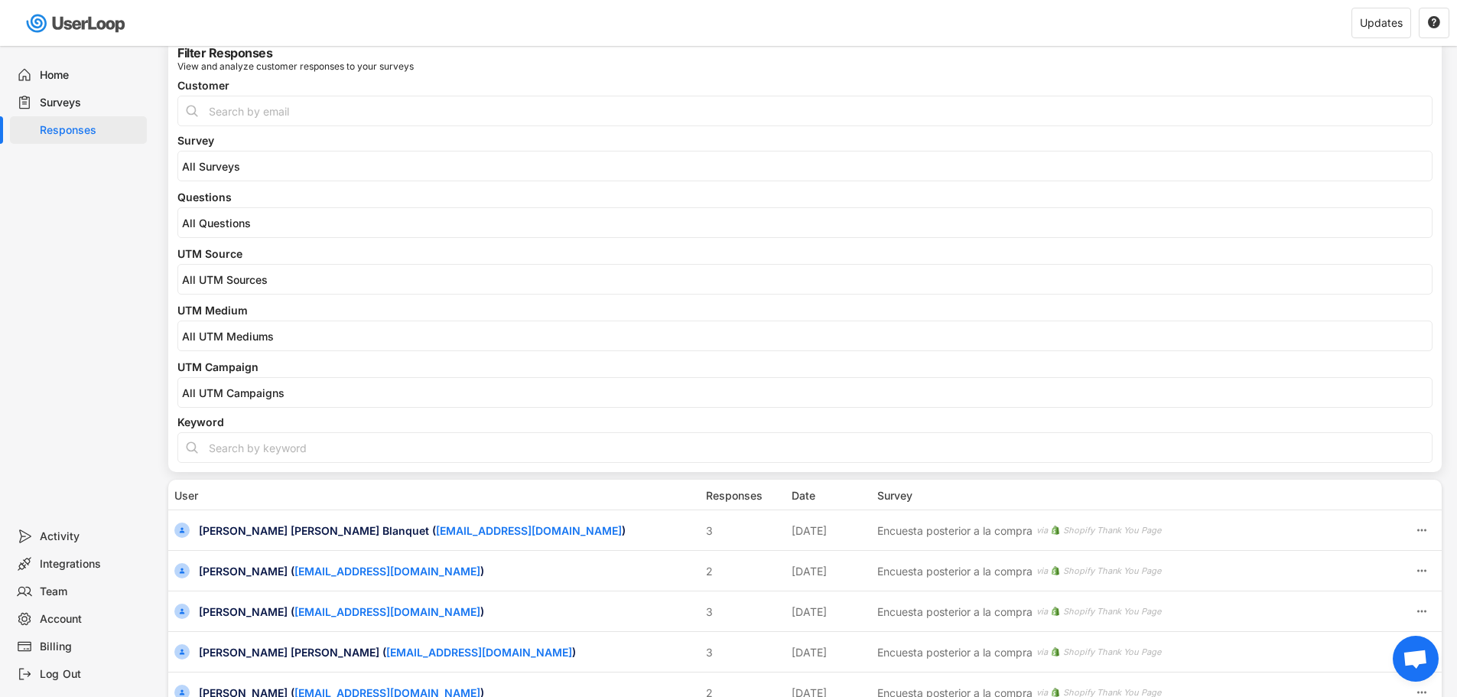
scroll to position [0, 0]
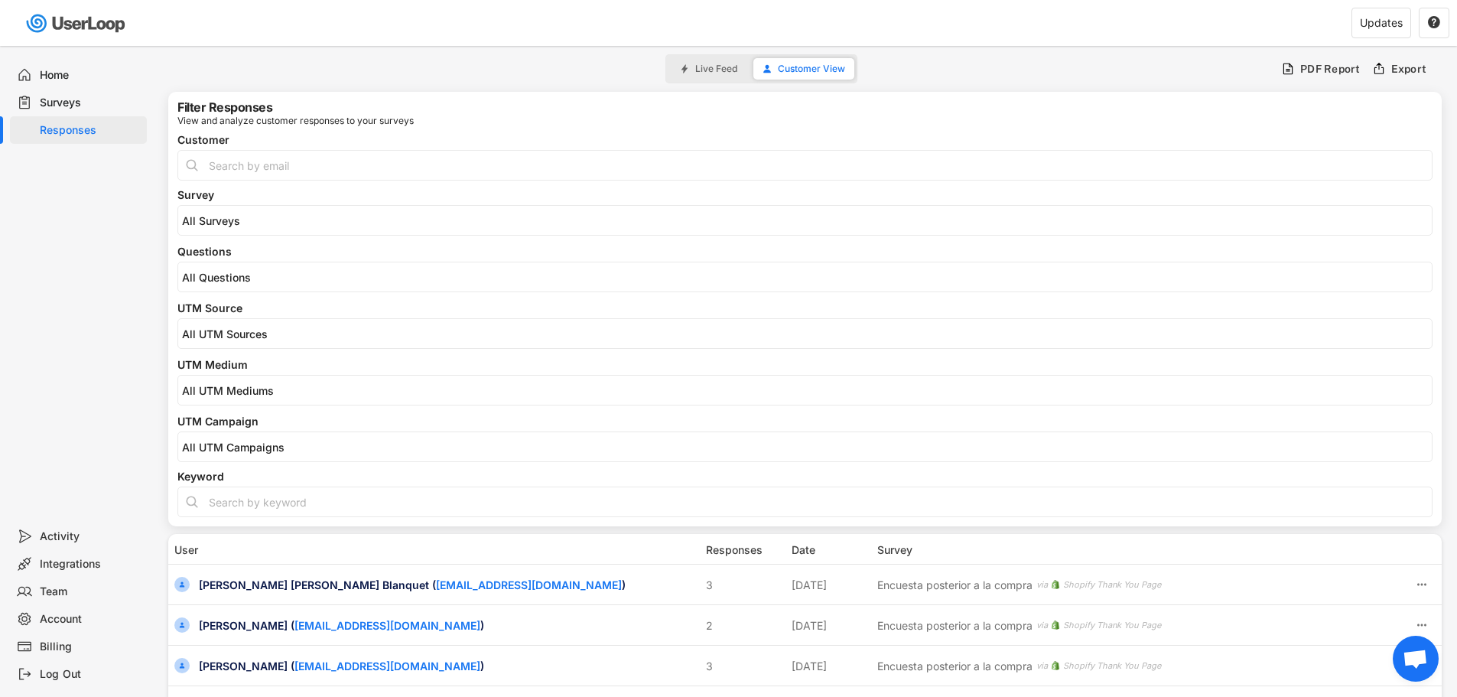
click at [70, 106] on div "Surveys" at bounding box center [90, 103] width 101 height 15
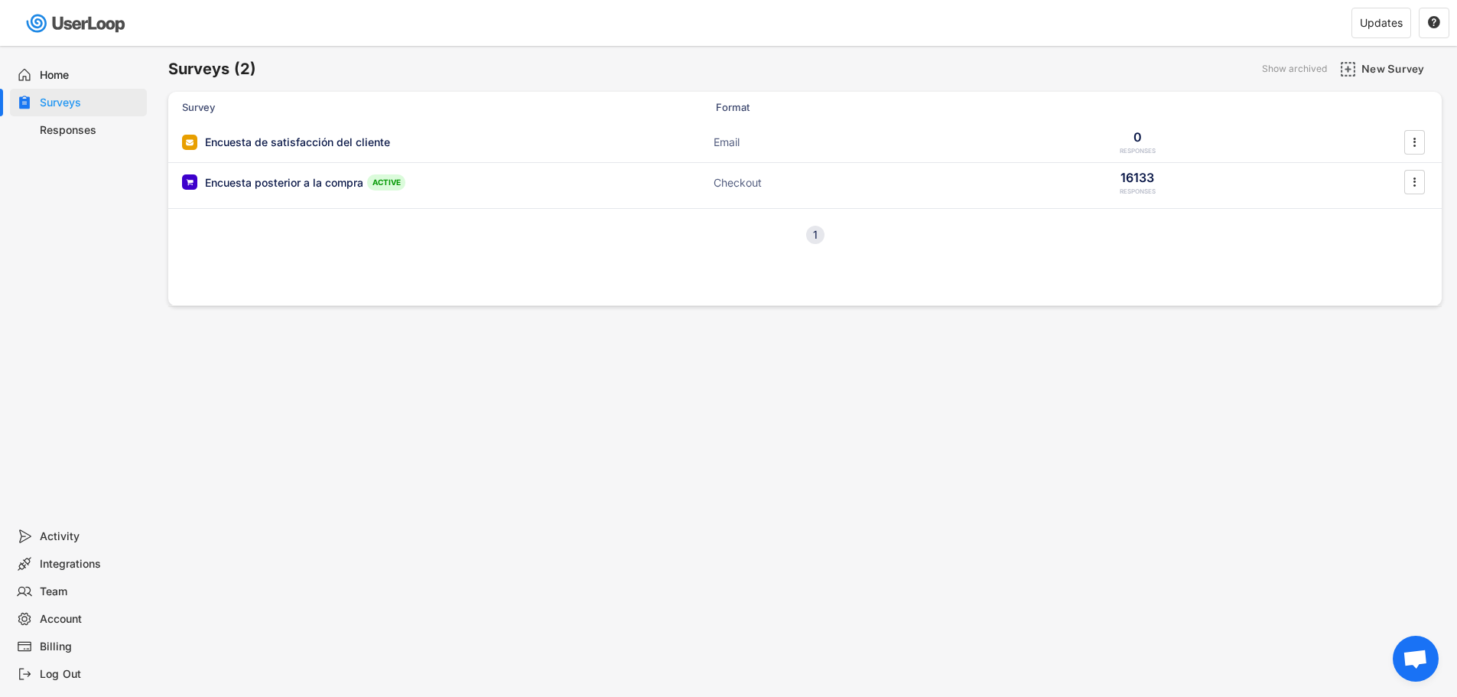
click at [60, 135] on div "Responses" at bounding box center [90, 130] width 101 height 15
select select
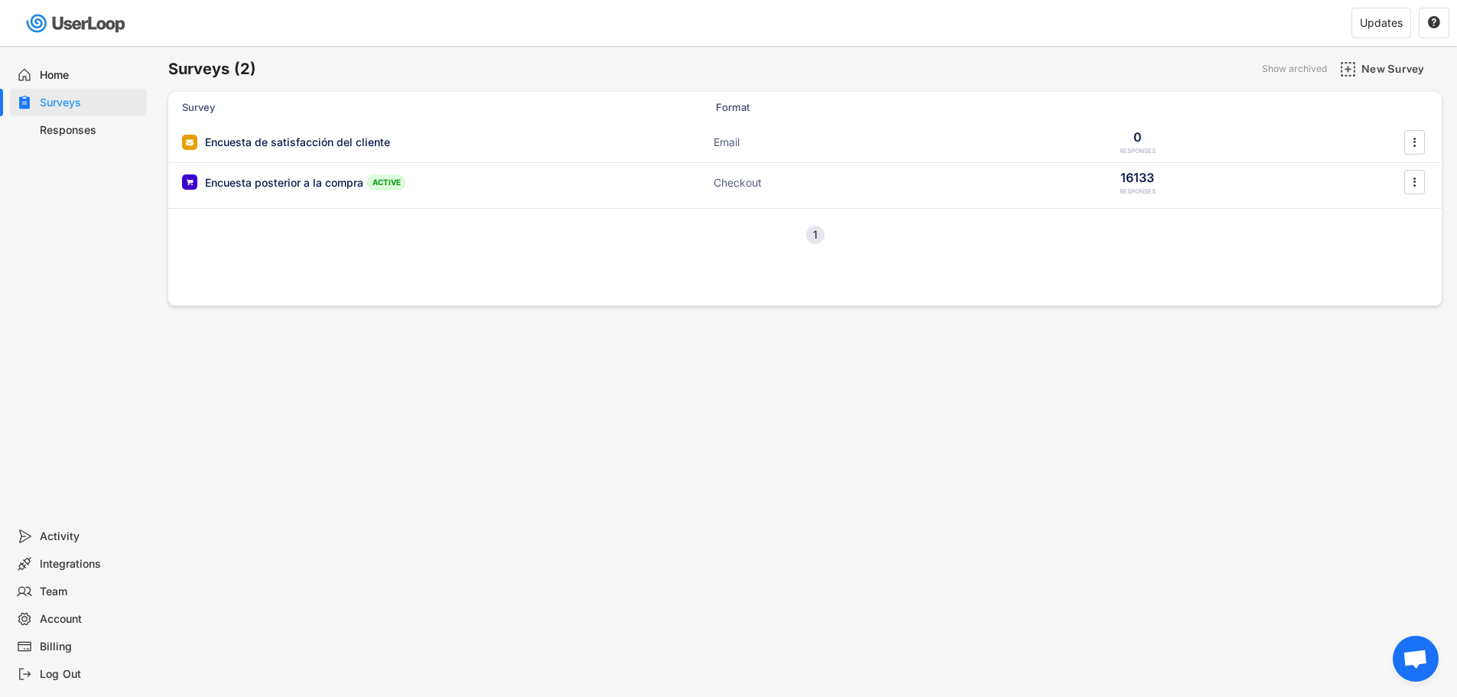
select select
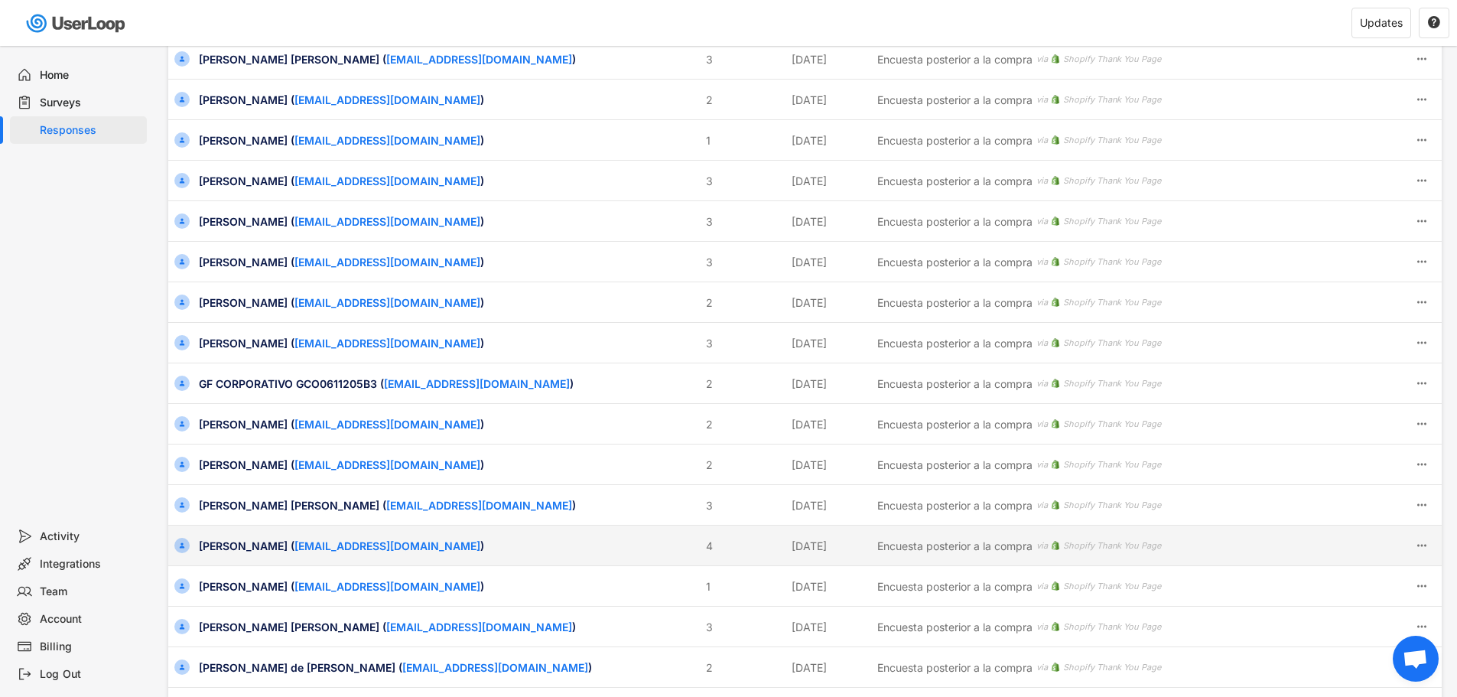
scroll to position [288, 0]
